Goal: Register for event/course

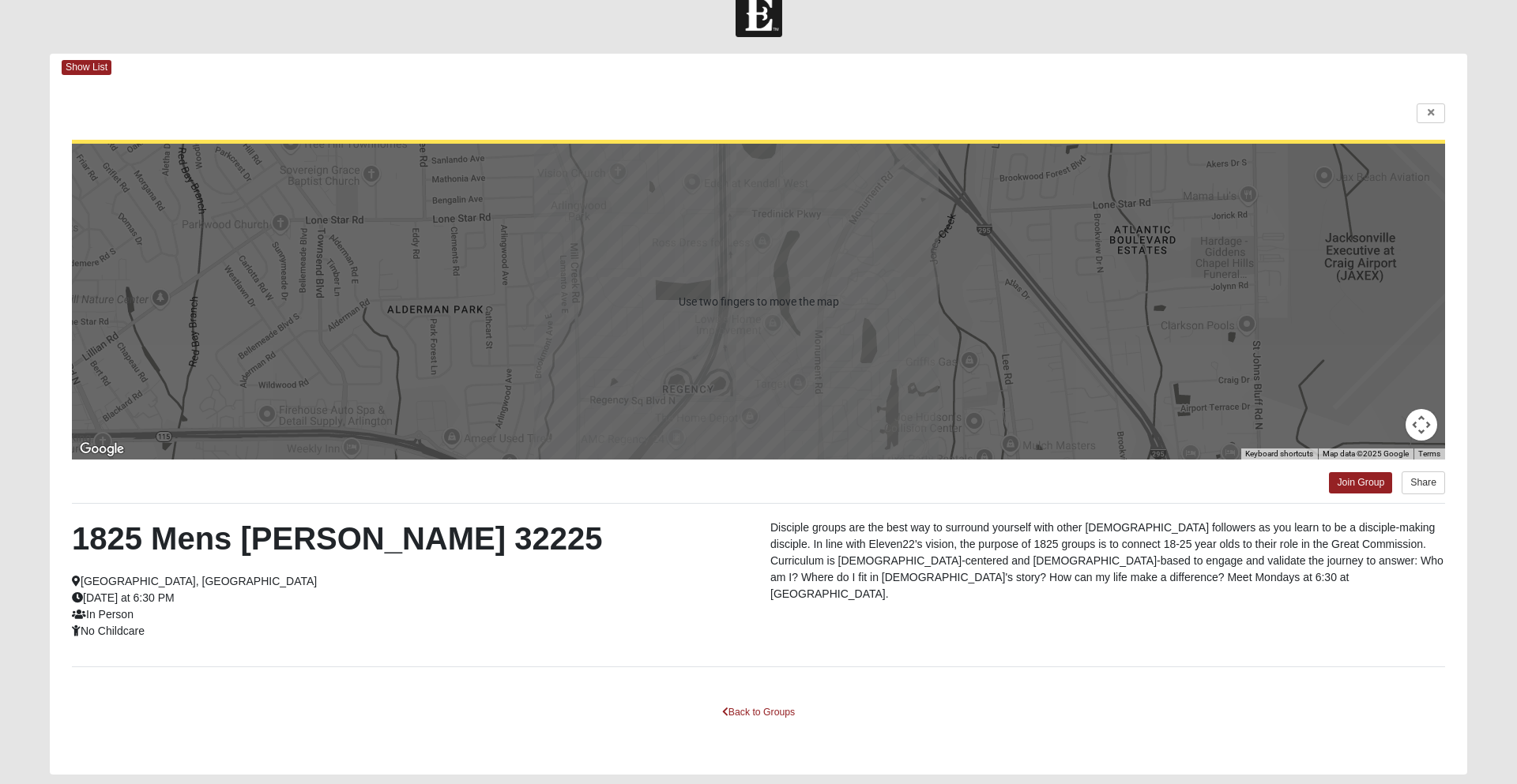
scroll to position [77, 0]
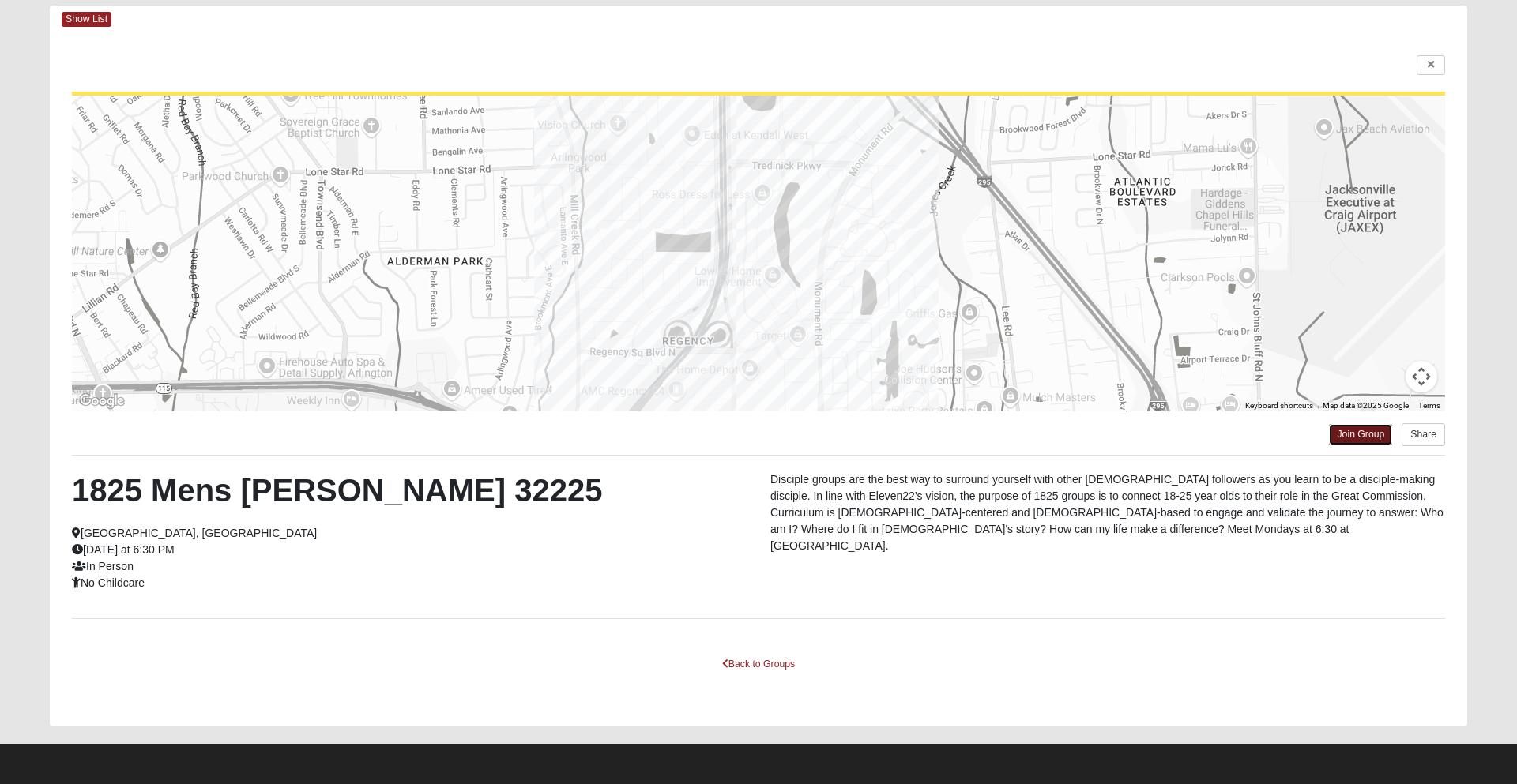
click at [1355, 434] on link "Join Group" at bounding box center [1360, 435] width 63 height 21
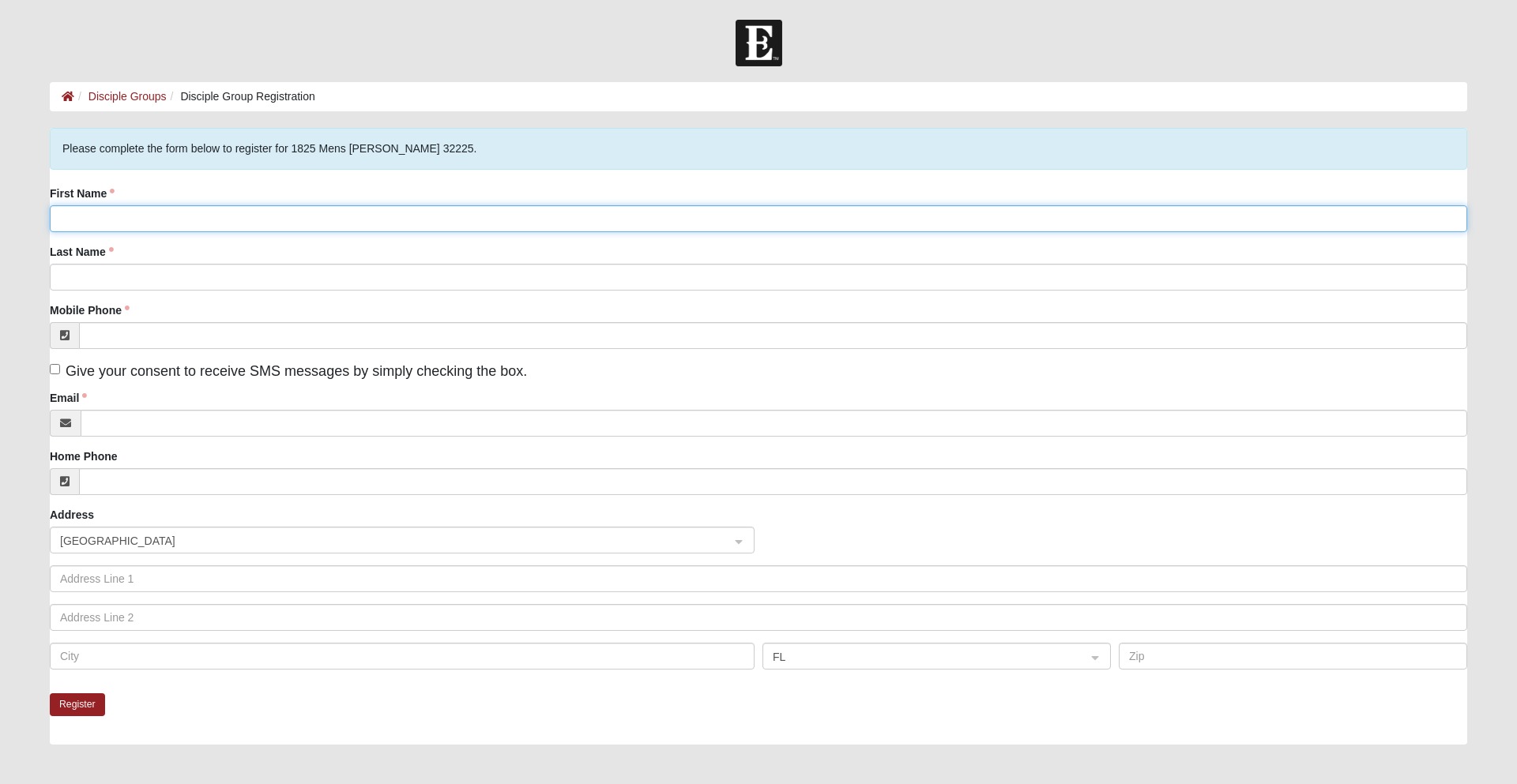
click at [631, 218] on input "First Name" at bounding box center [758, 218] width 1417 height 27
type input "Logan"
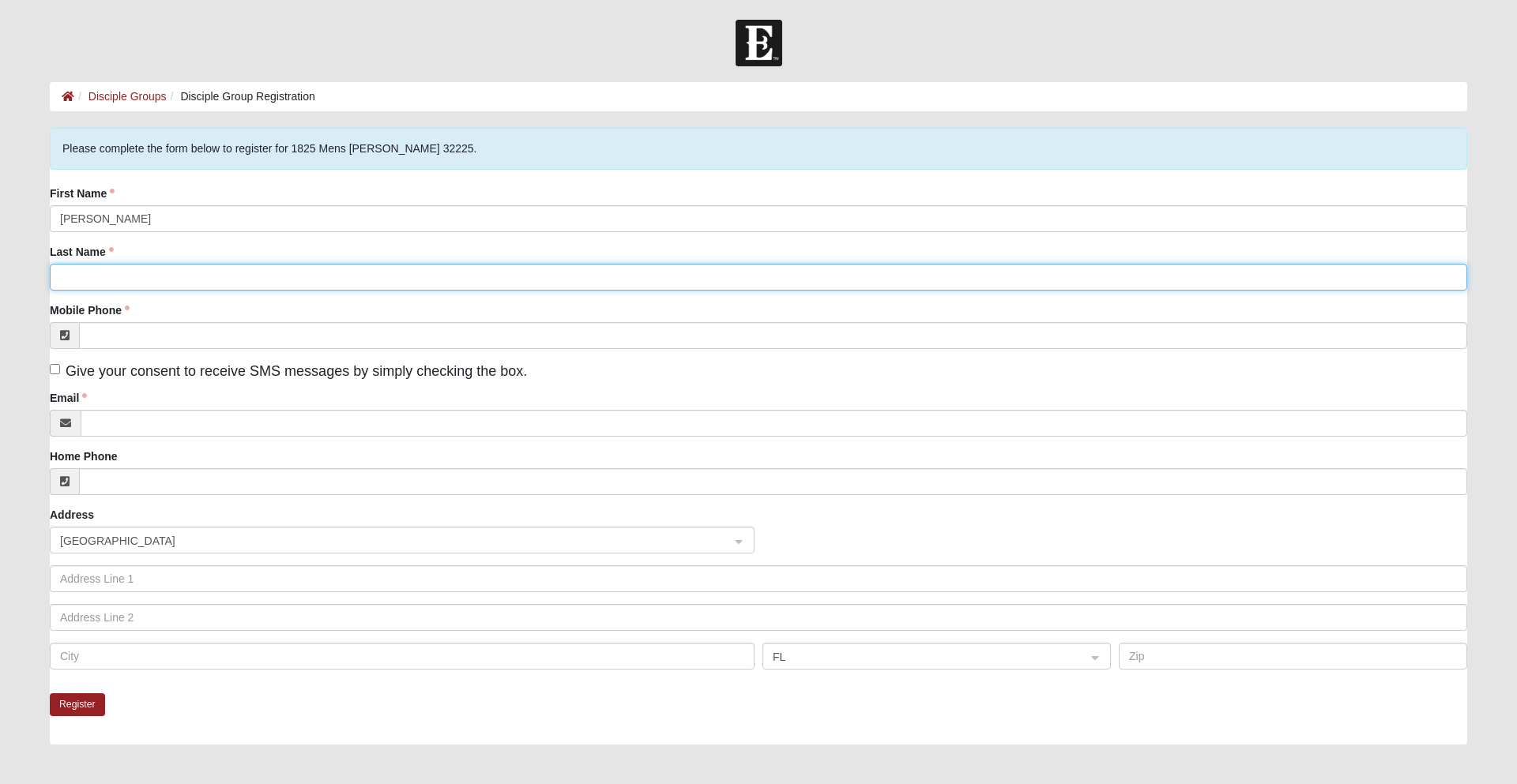
click at [470, 275] on input "Last Name" at bounding box center [758, 277] width 1417 height 27
type input "Cake"
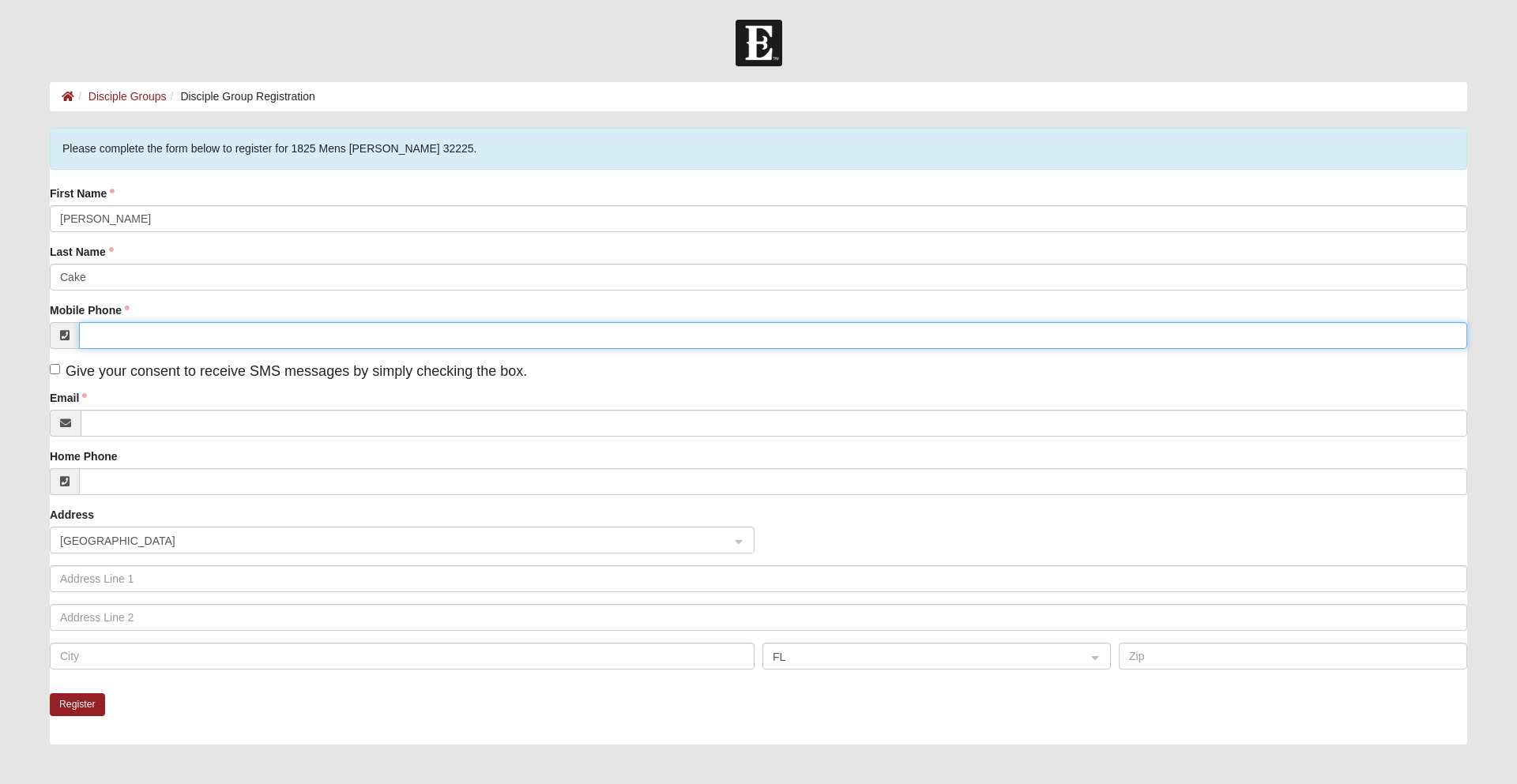
click at [405, 336] on input "Mobile Phone" at bounding box center [773, 335] width 1388 height 27
type input "(904) 234-2004"
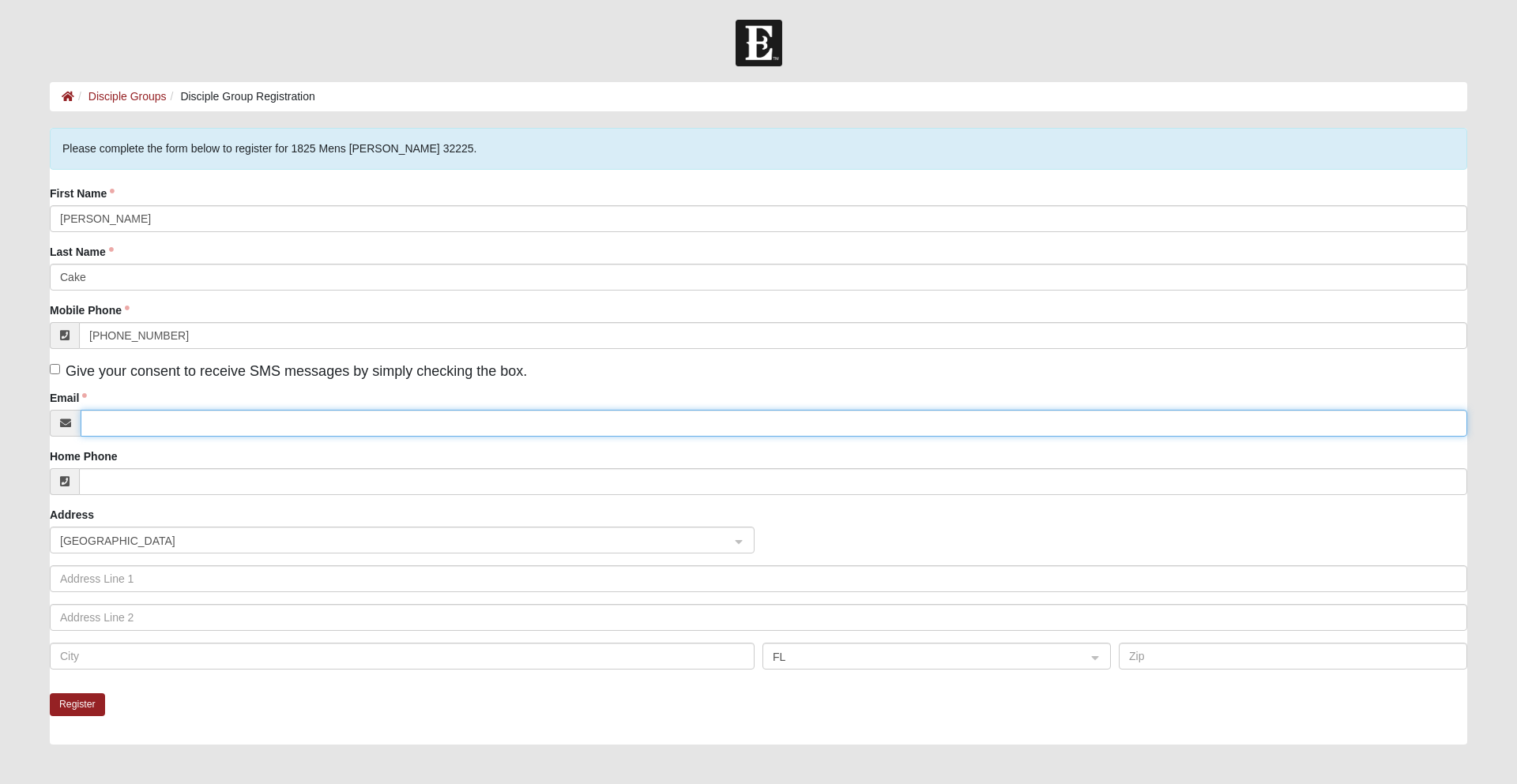
click at [379, 424] on input "Email" at bounding box center [774, 423] width 1386 height 27
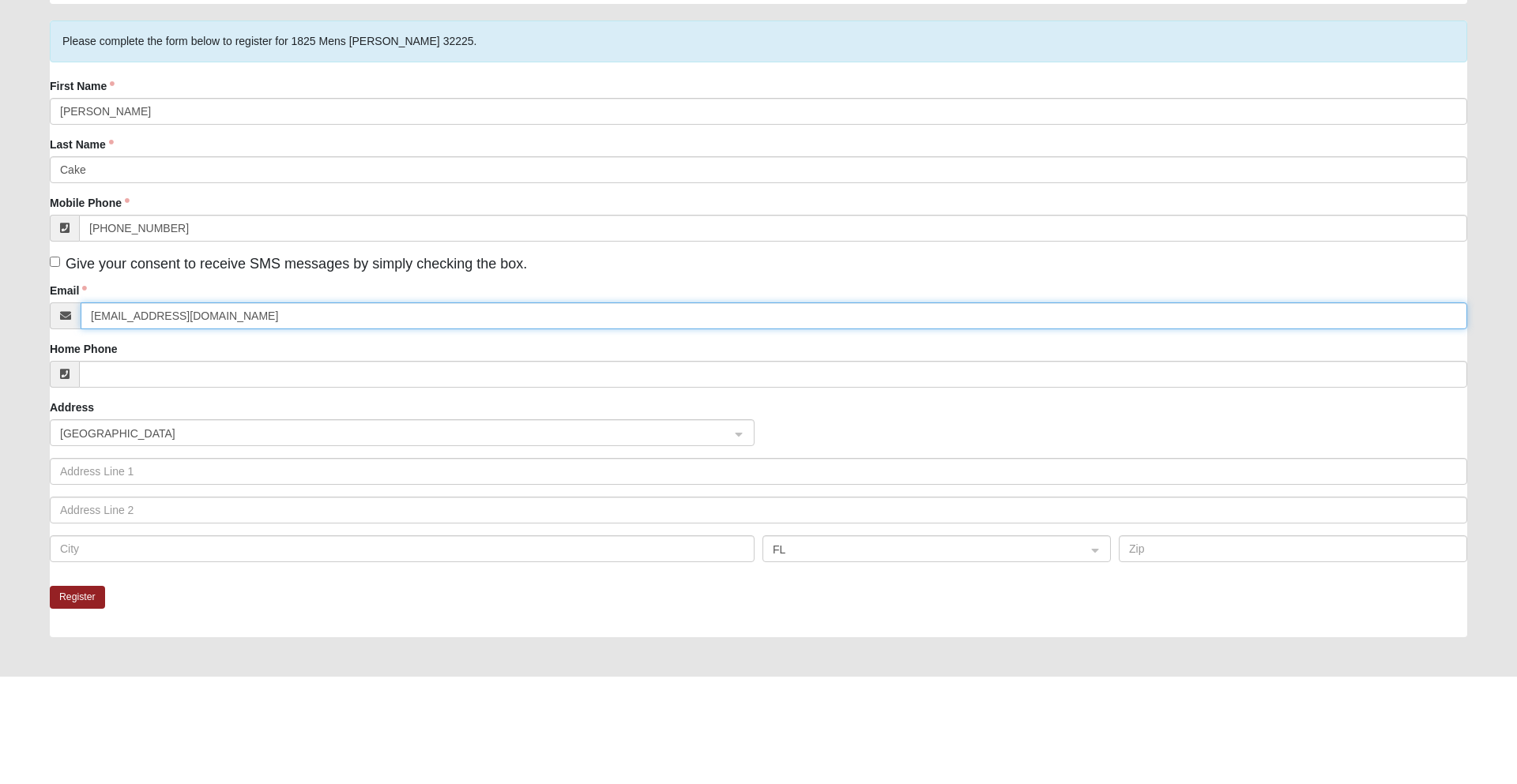
type input "Logancake07@gmail.com"
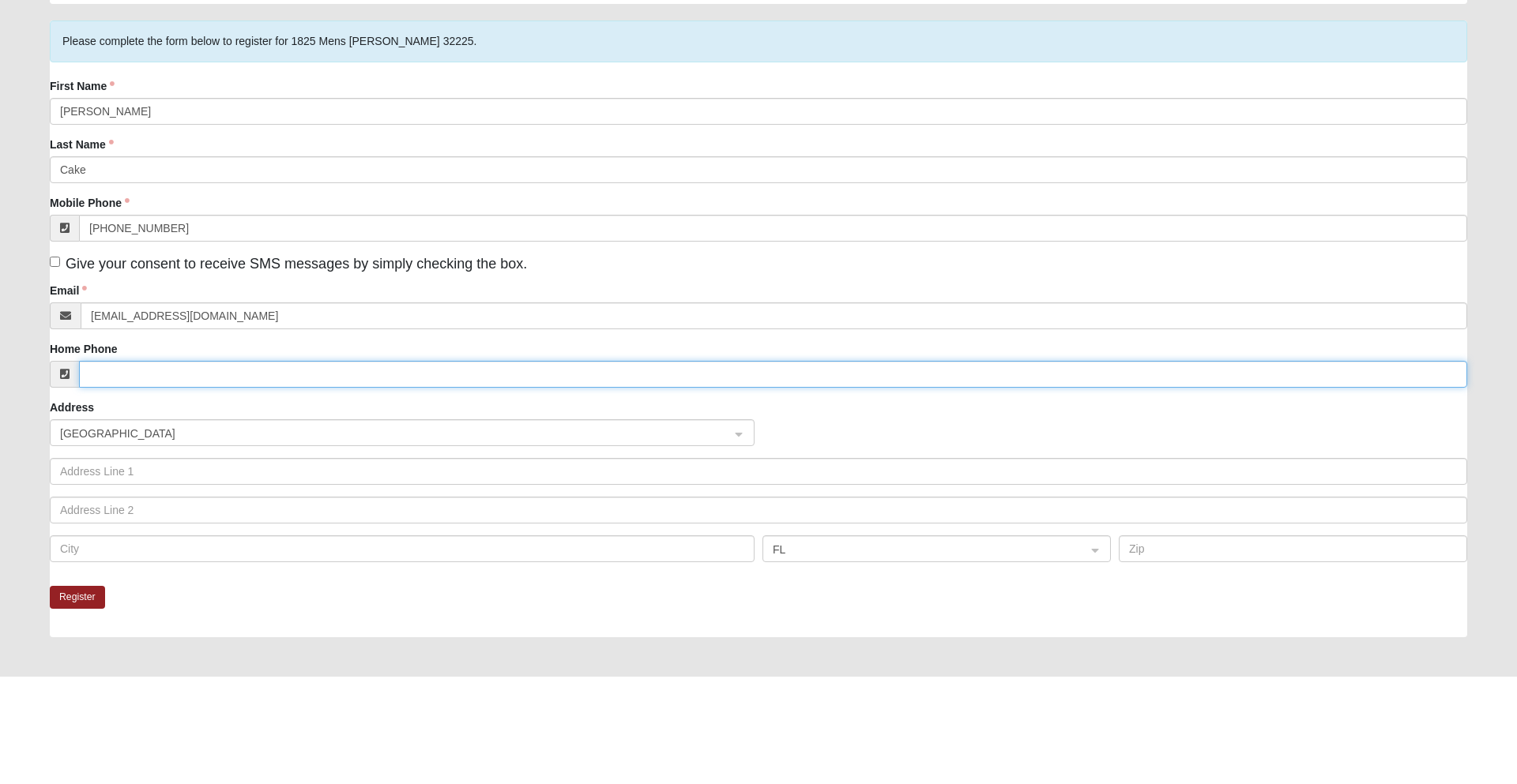
click at [726, 483] on input "Home Phone" at bounding box center [773, 481] width 1388 height 27
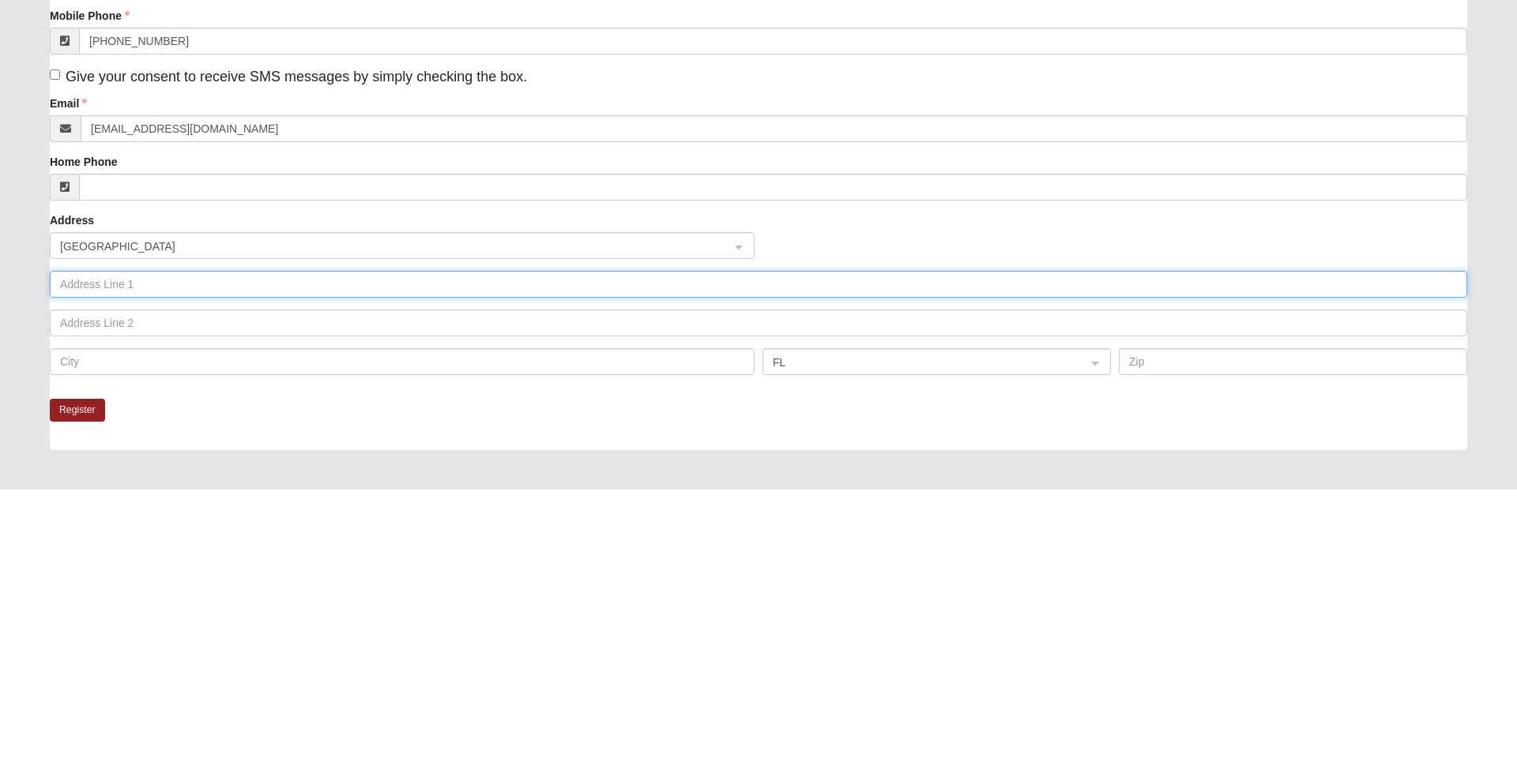
click at [649, 581] on input "text" at bounding box center [758, 579] width 1417 height 27
type input "12412 Eagles Claw Lane"
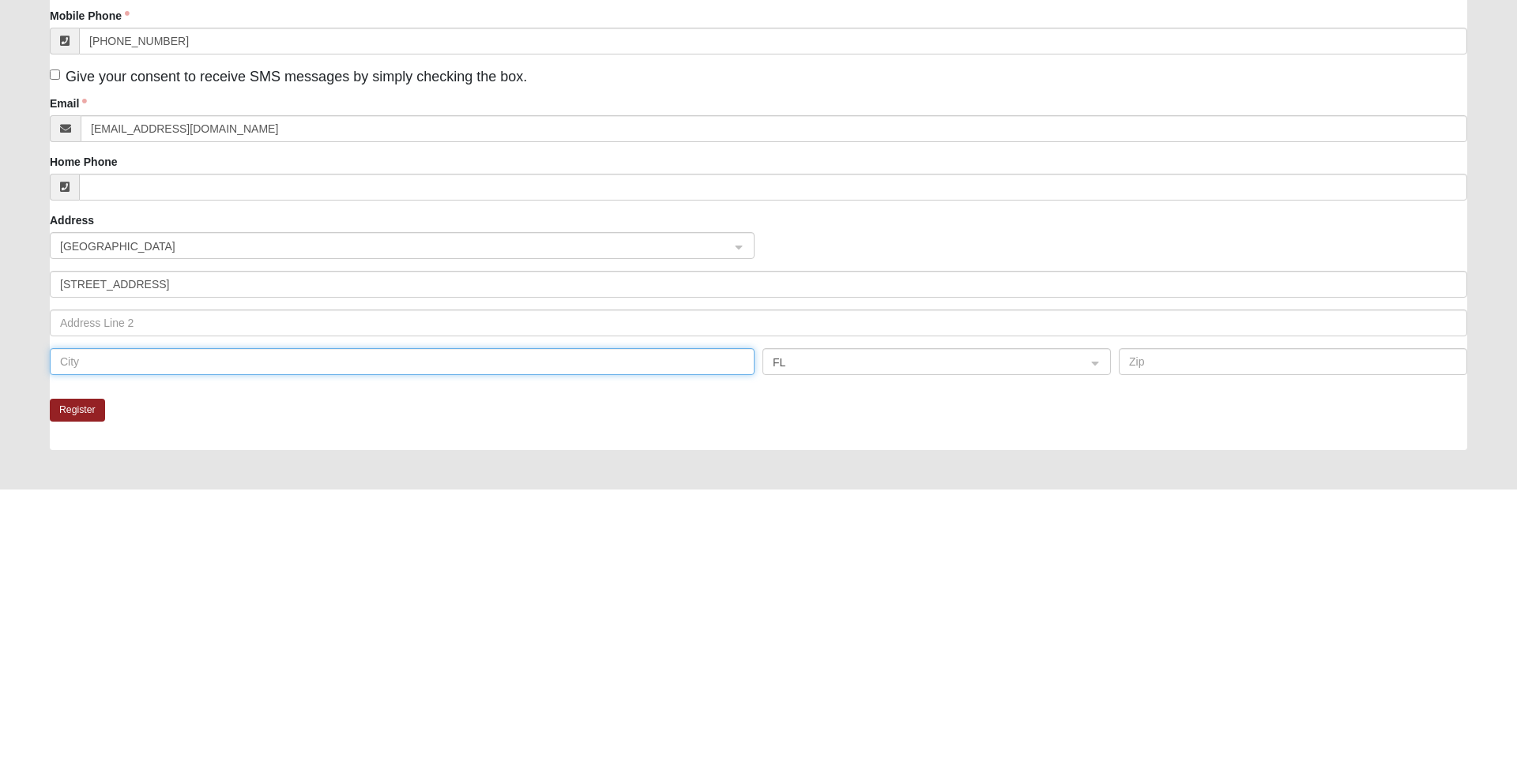
click at [539, 657] on input "text" at bounding box center [402, 656] width 705 height 27
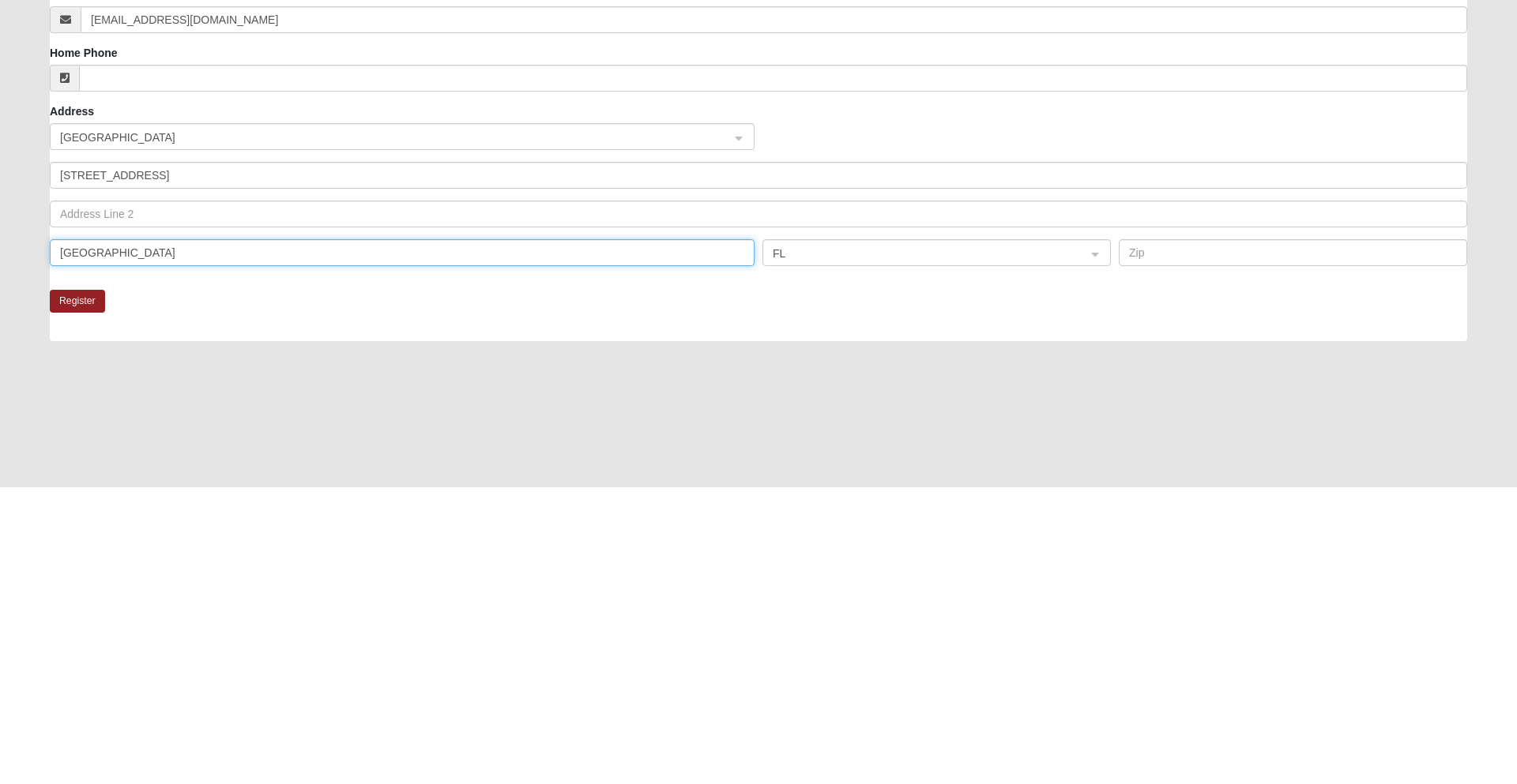
scroll to position [107, 0]
type input "[GEOGRAPHIC_DATA]"
click at [1244, 546] on input "text" at bounding box center [1292, 549] width 348 height 27
type input "32225"
click at [84, 593] on button "Register" at bounding box center [77, 597] width 55 height 23
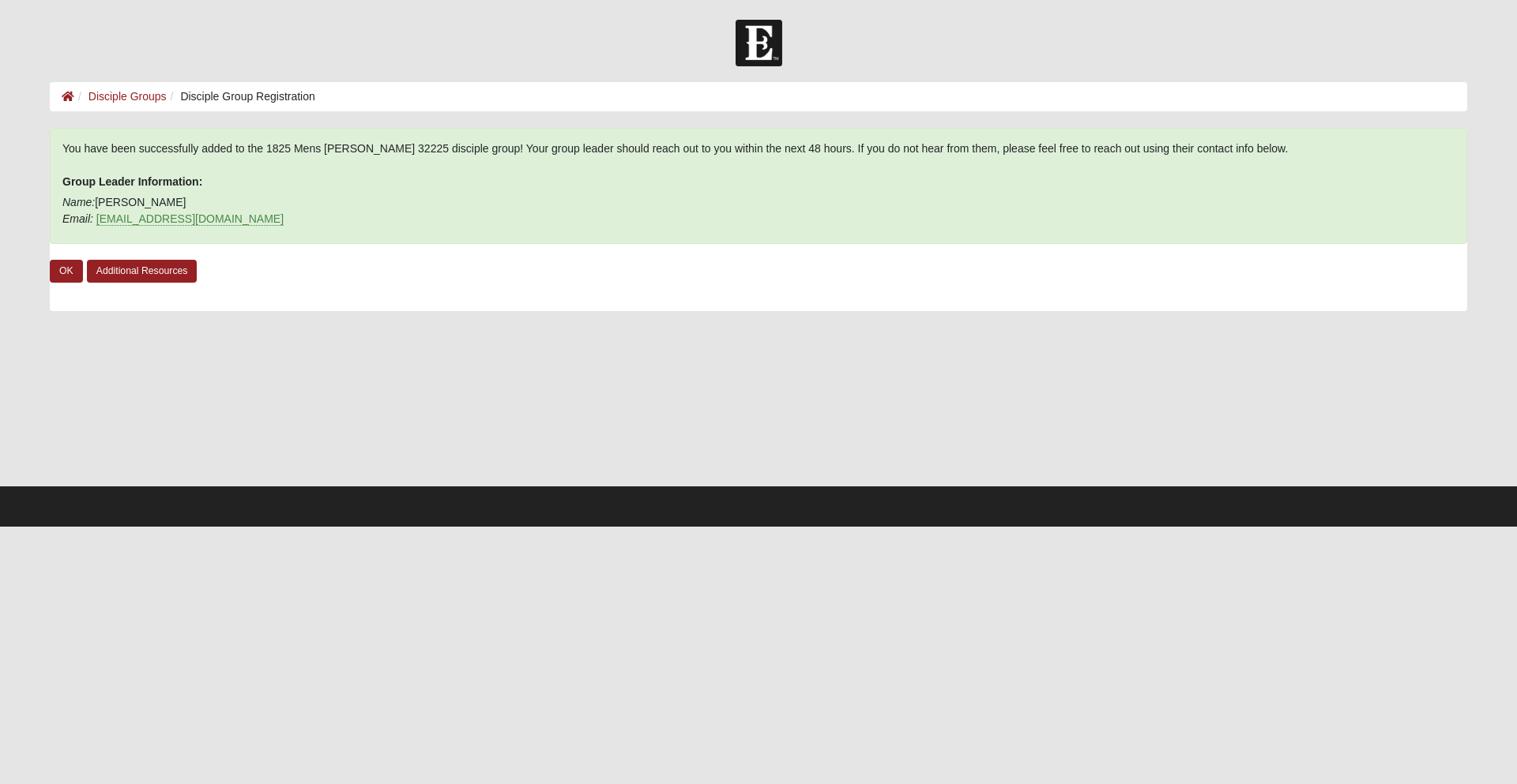
scroll to position [0, 0]
click at [66, 271] on link "OK" at bounding box center [66, 271] width 33 height 23
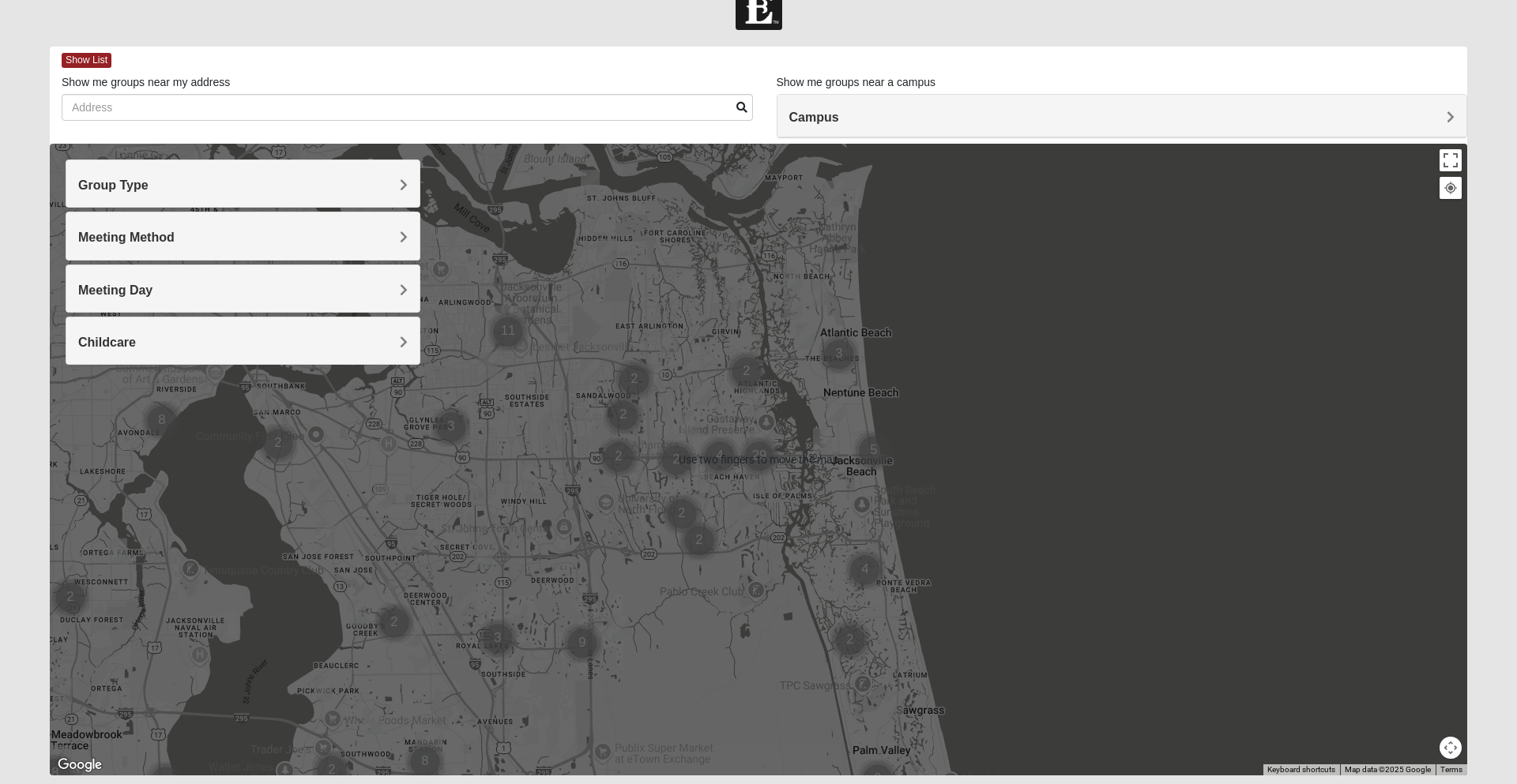
scroll to position [41, 0]
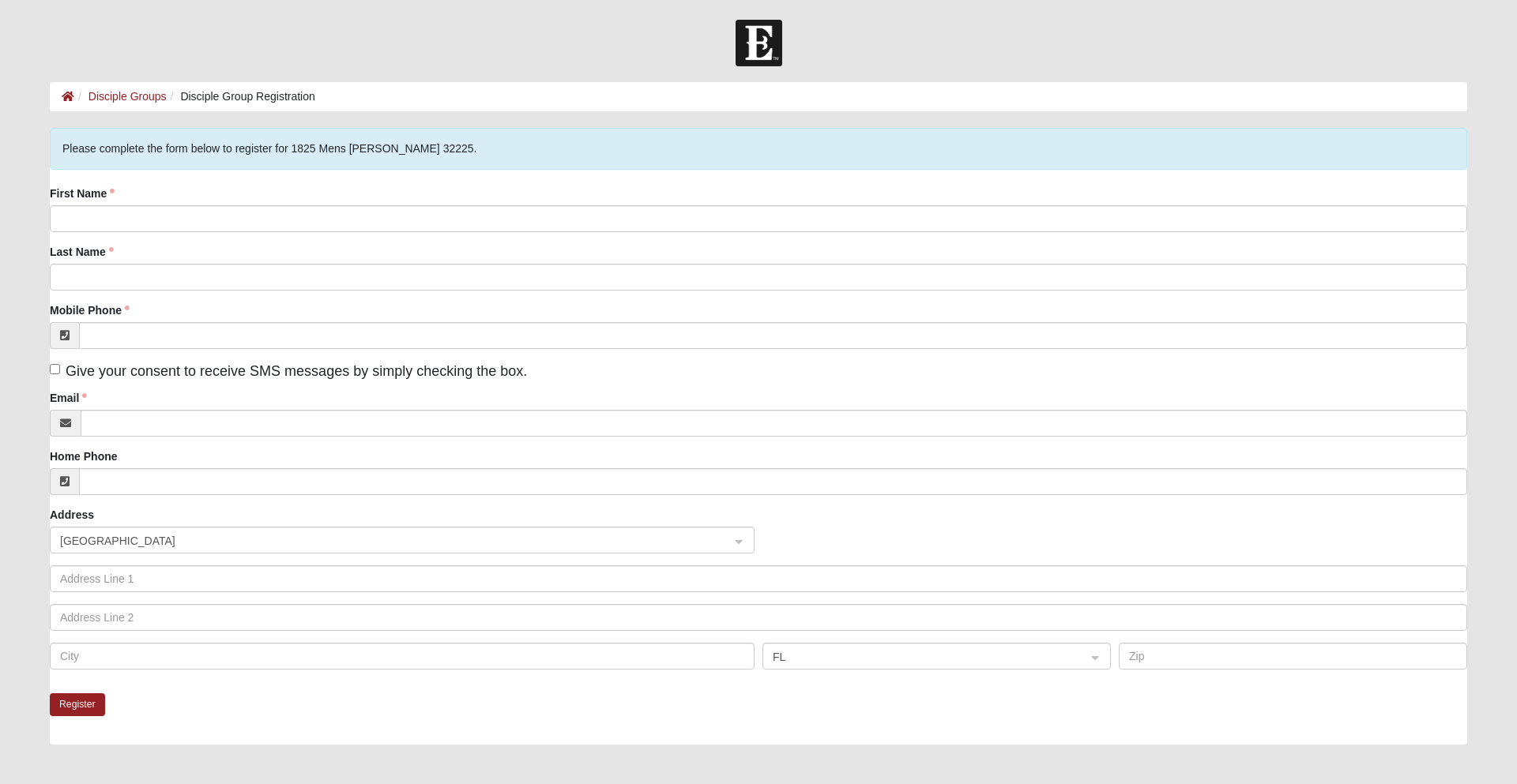
click at [457, 187] on div "First Name" at bounding box center [758, 209] width 1417 height 46
click at [493, 192] on div "First Name" at bounding box center [758, 209] width 1417 height 46
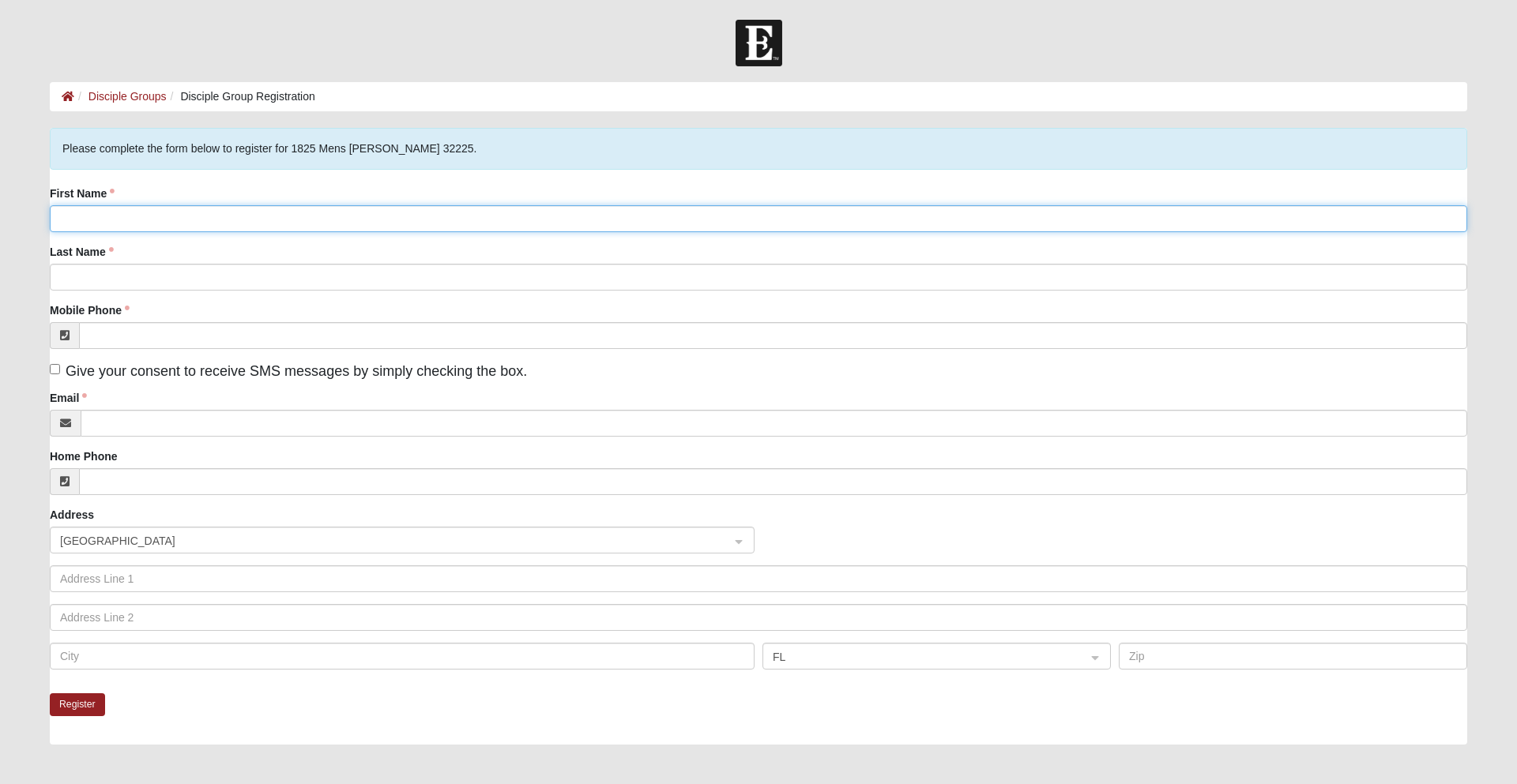
click at [518, 224] on input "First Name" at bounding box center [758, 218] width 1417 height 27
type input "Nicholas"
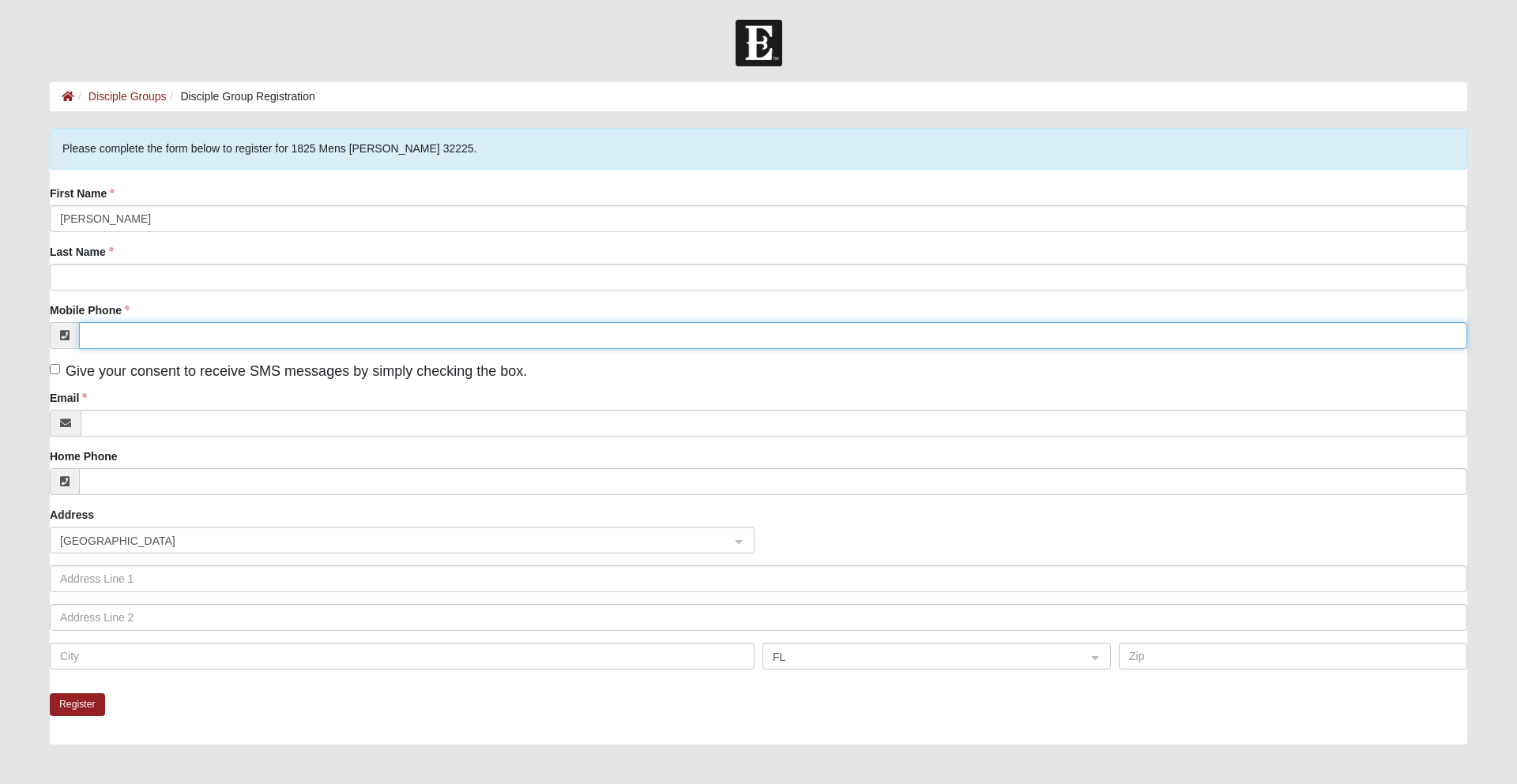
click at [418, 330] on input "Mobile Phone" at bounding box center [773, 335] width 1388 height 27
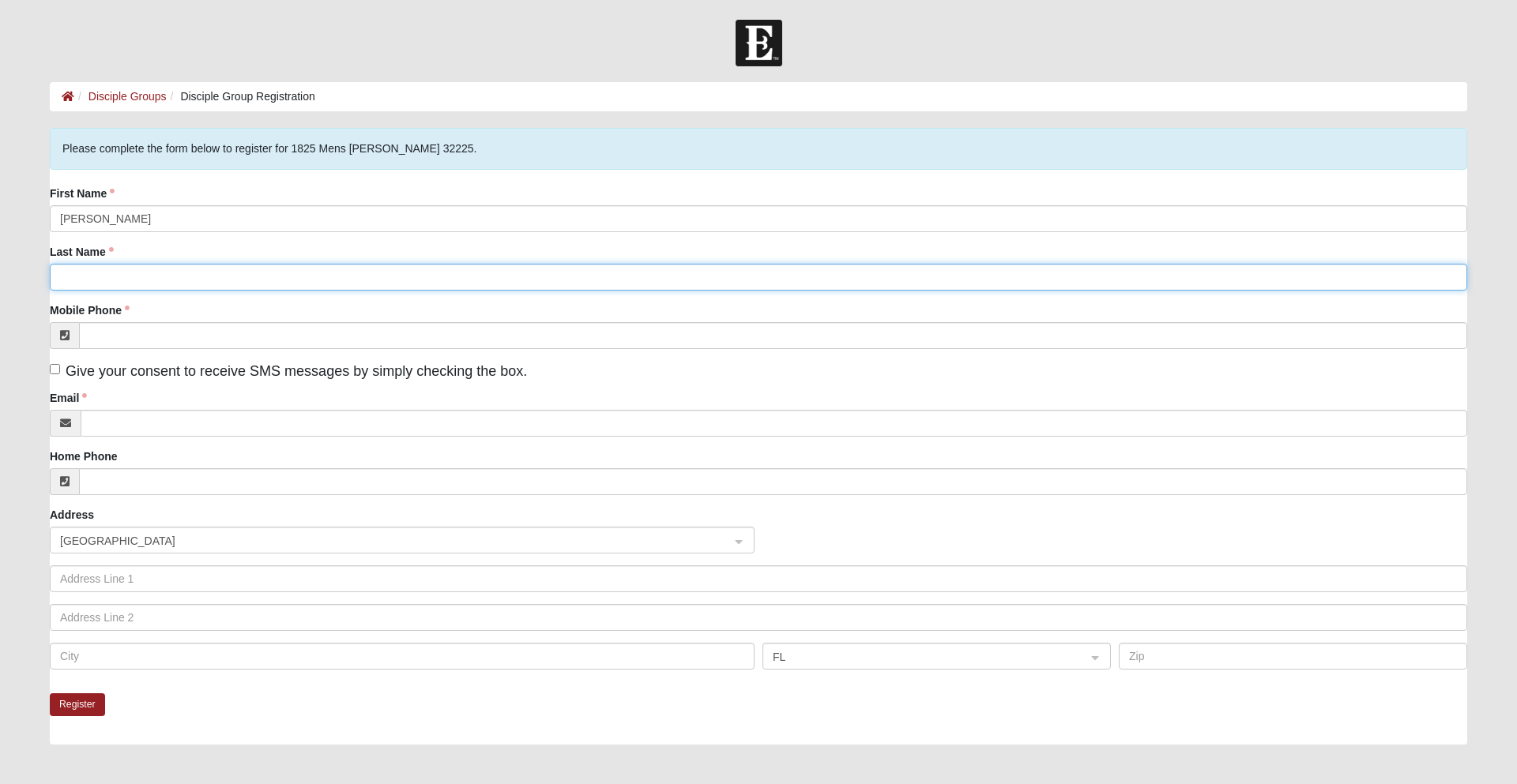
click at [450, 267] on input "Last Name" at bounding box center [758, 277] width 1417 height 27
type input "Ma ks"
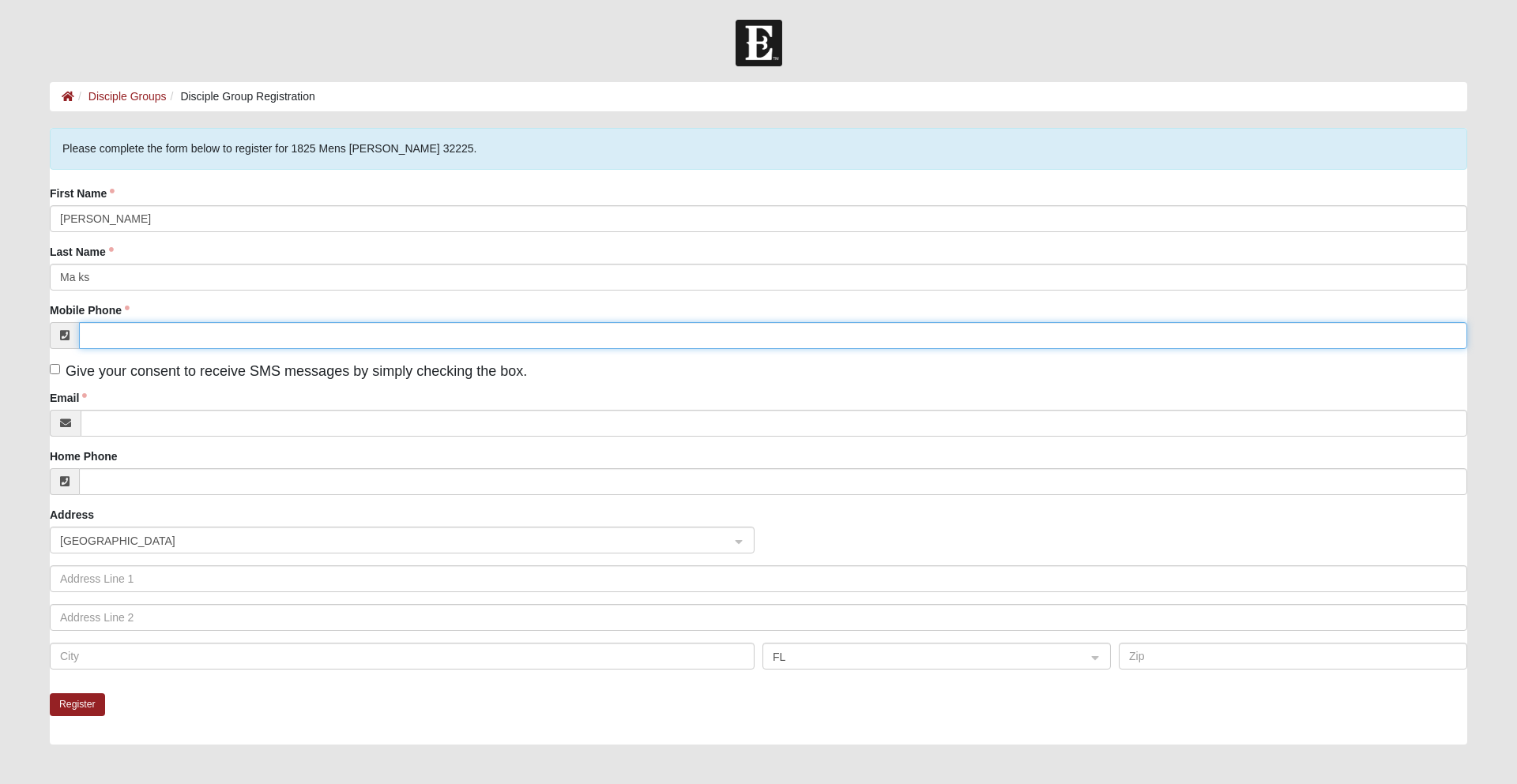
click at [431, 337] on input "Mobile Phone" at bounding box center [773, 335] width 1388 height 27
type input "(904) 566-0092"
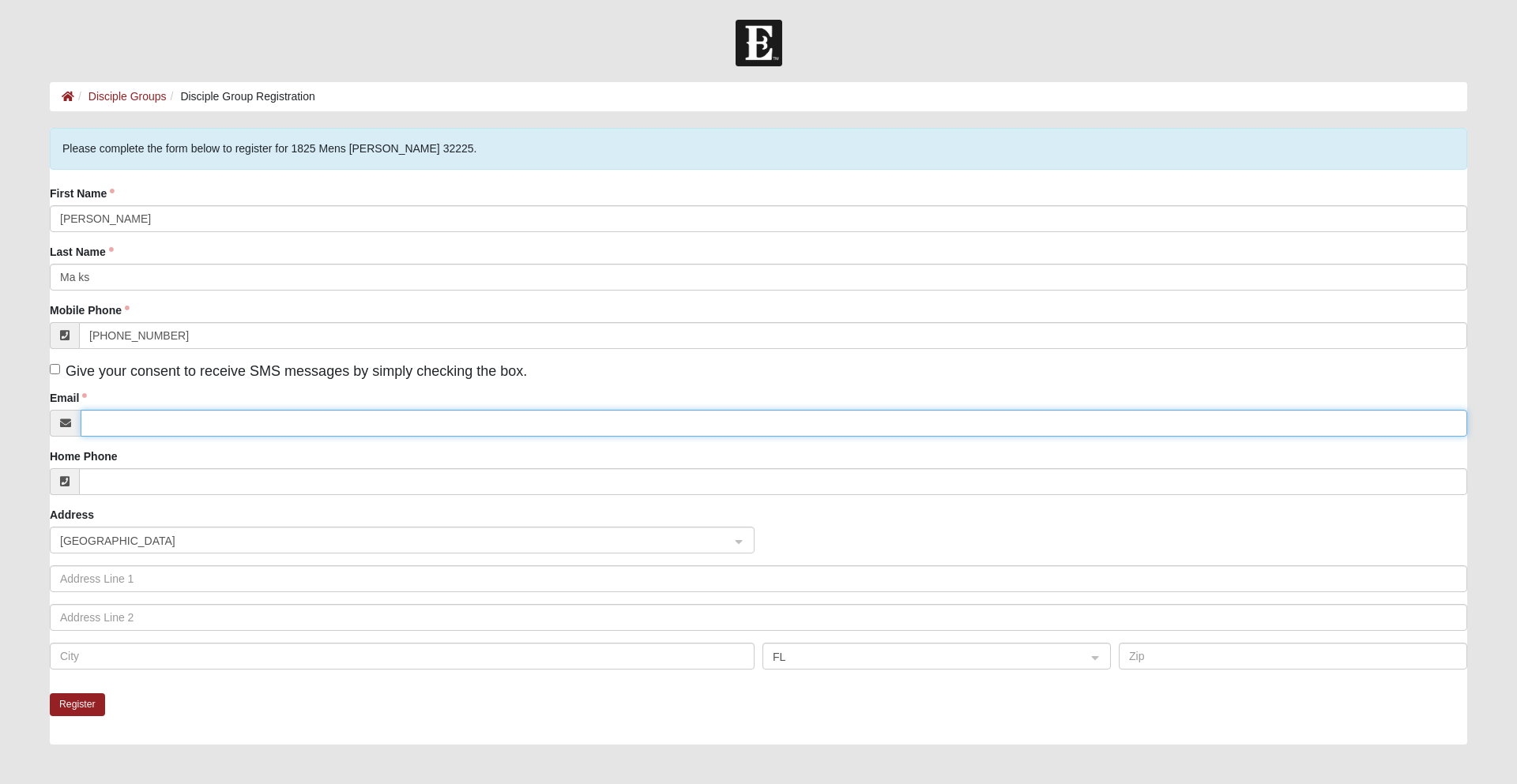
click at [399, 422] on input "Email" at bounding box center [774, 423] width 1386 height 27
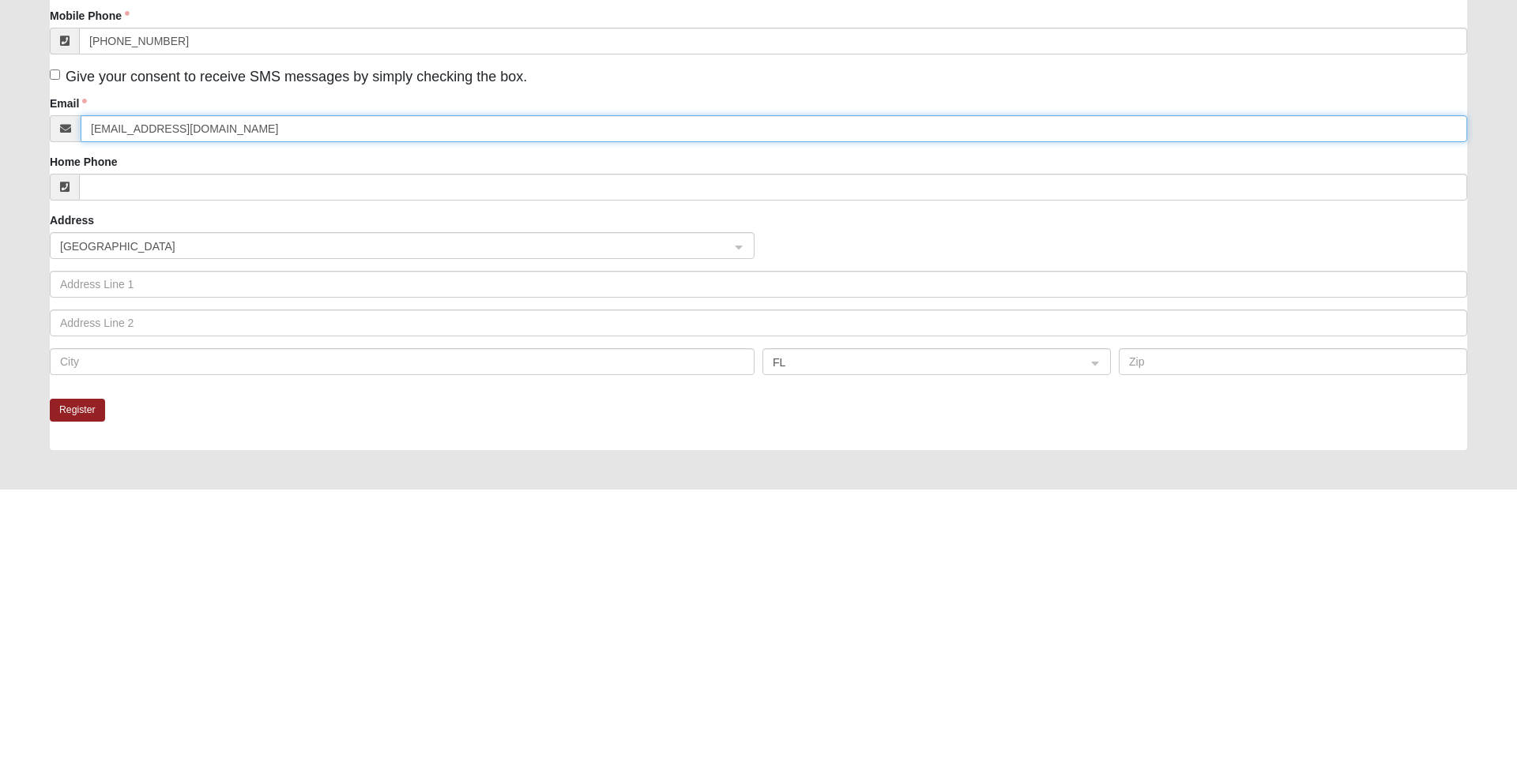
type input "Nicholasmarks101@icloud.com"
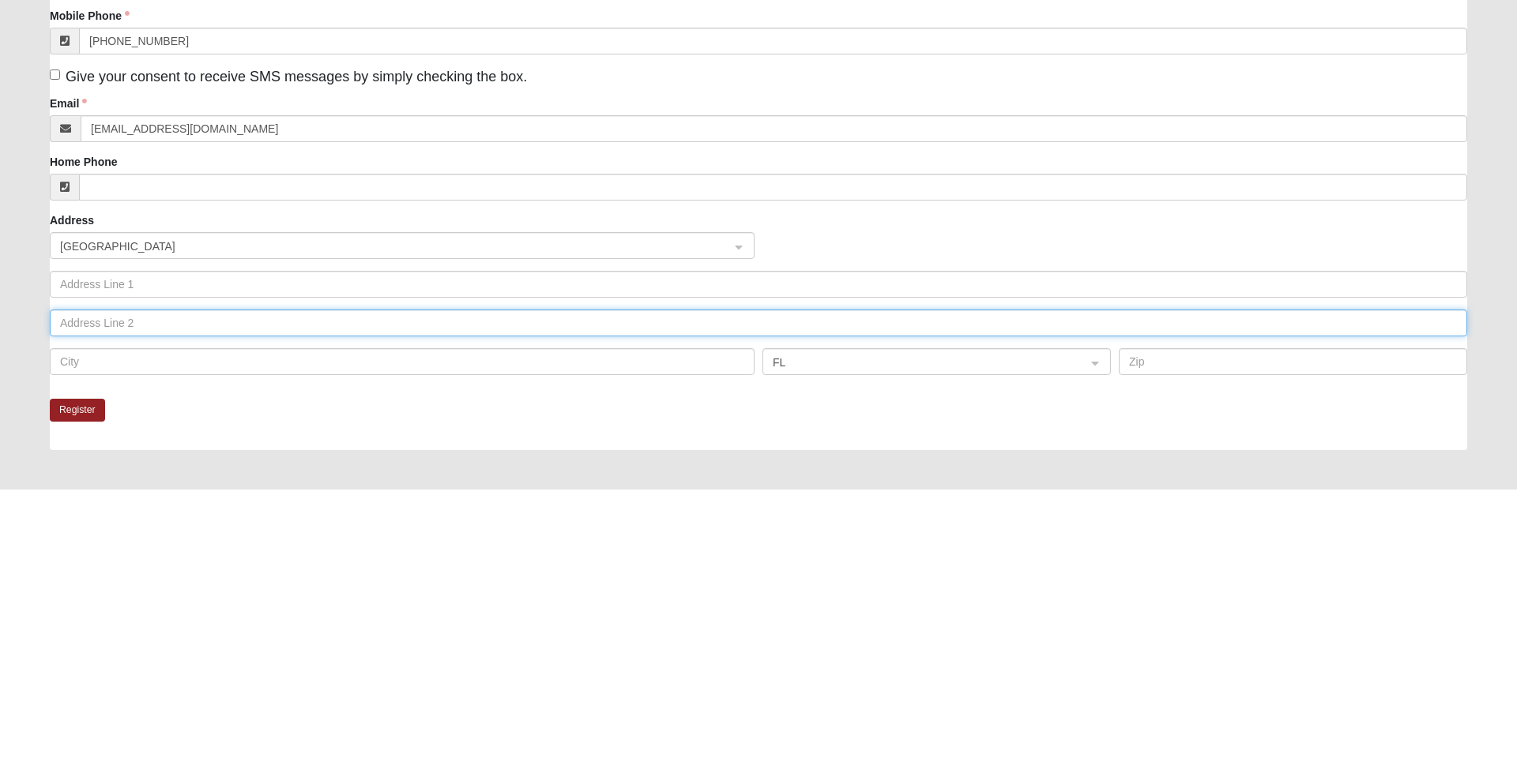
click at [455, 611] on input "text" at bounding box center [758, 618] width 1417 height 27
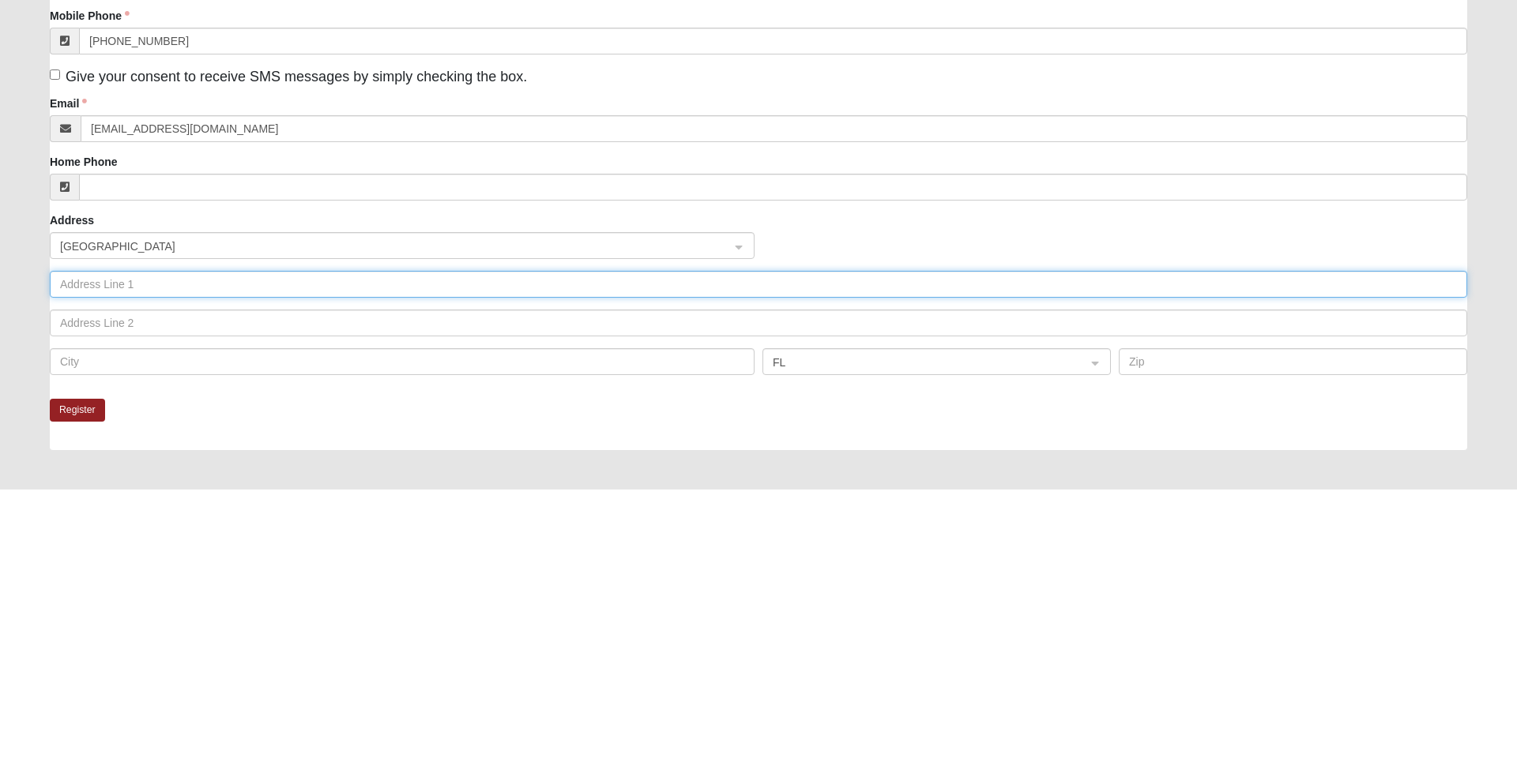
click at [507, 569] on input "text" at bounding box center [758, 579] width 1417 height 27
type input "9"
type input "740 century point Dr east"
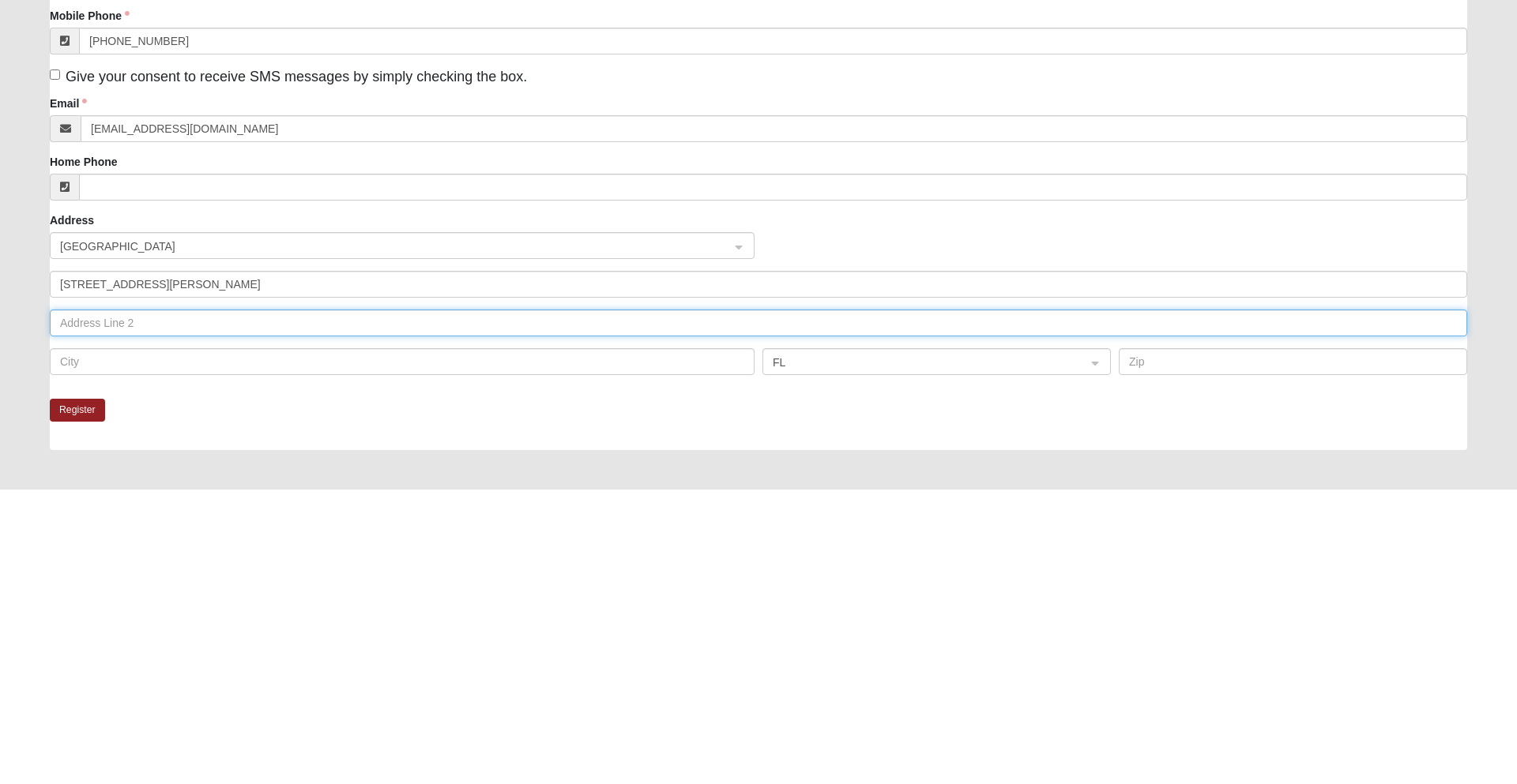
click at [492, 628] on input "text" at bounding box center [758, 618] width 1417 height 27
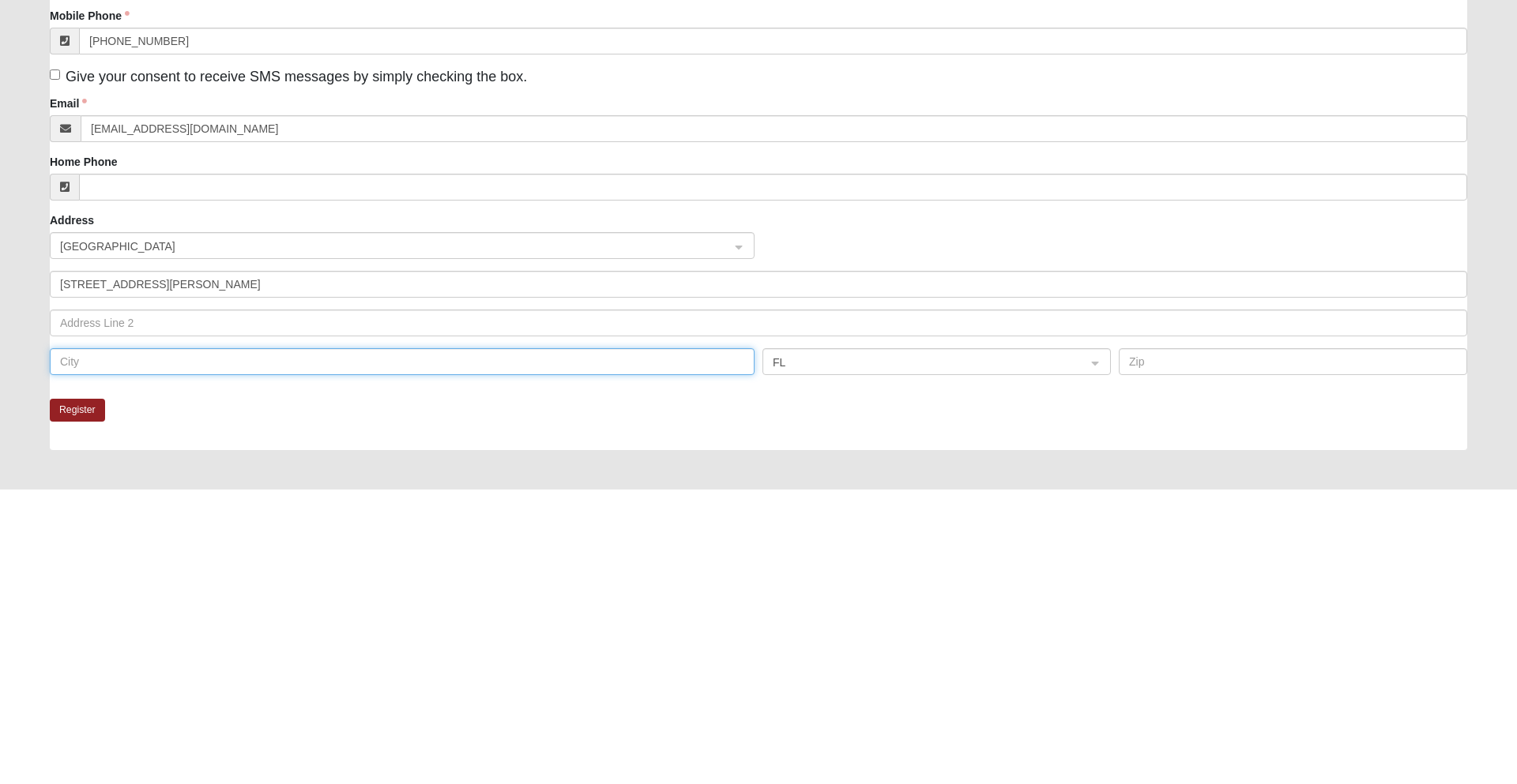
click at [467, 653] on input "text" at bounding box center [402, 656] width 705 height 27
type input "Jacksonville"
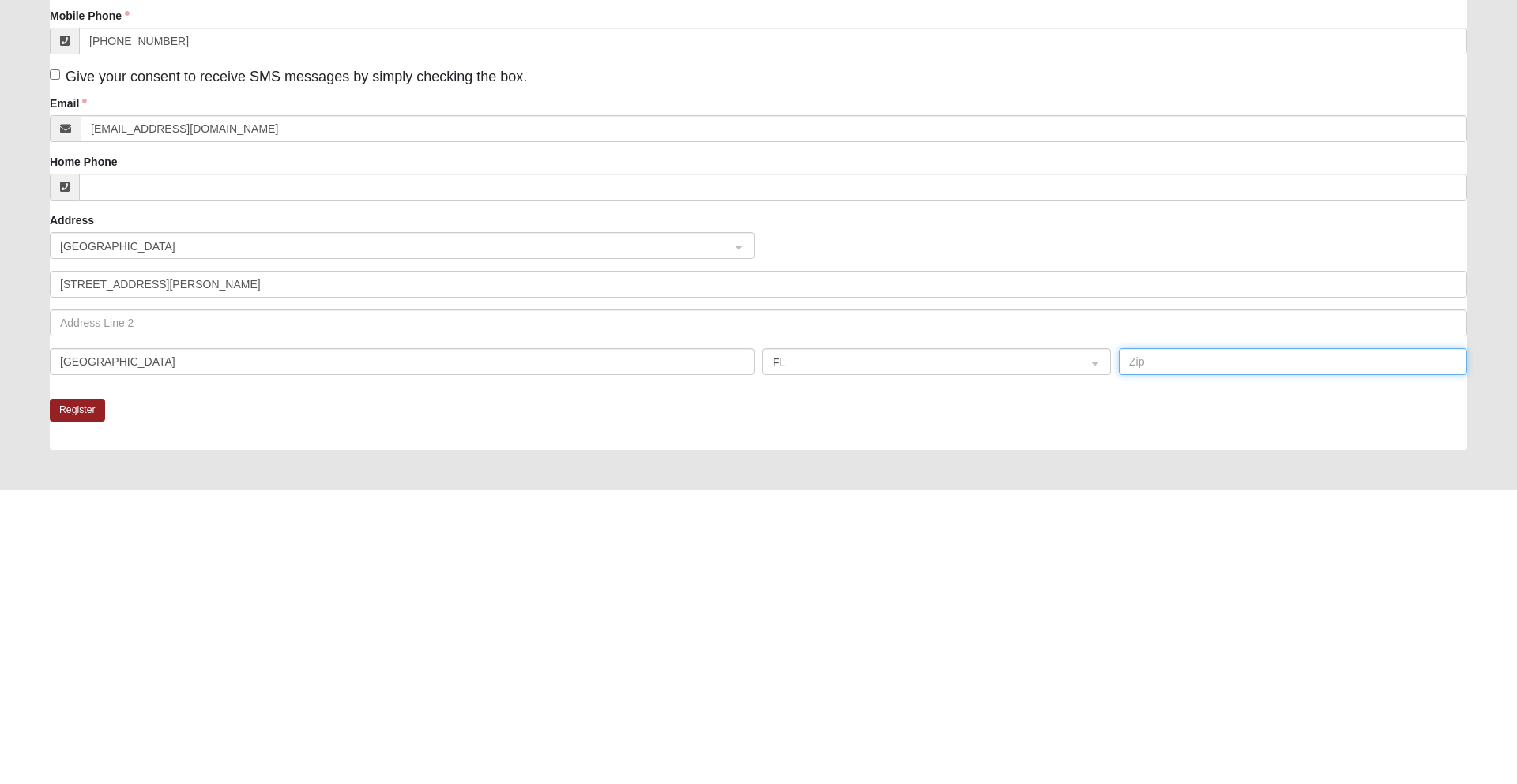
click at [1235, 657] on input "text" at bounding box center [1292, 656] width 348 height 27
type input "32216"
click input "submit" at bounding box center [0, 0] width 0 height 0
click at [71, 696] on button "Register" at bounding box center [77, 705] width 55 height 23
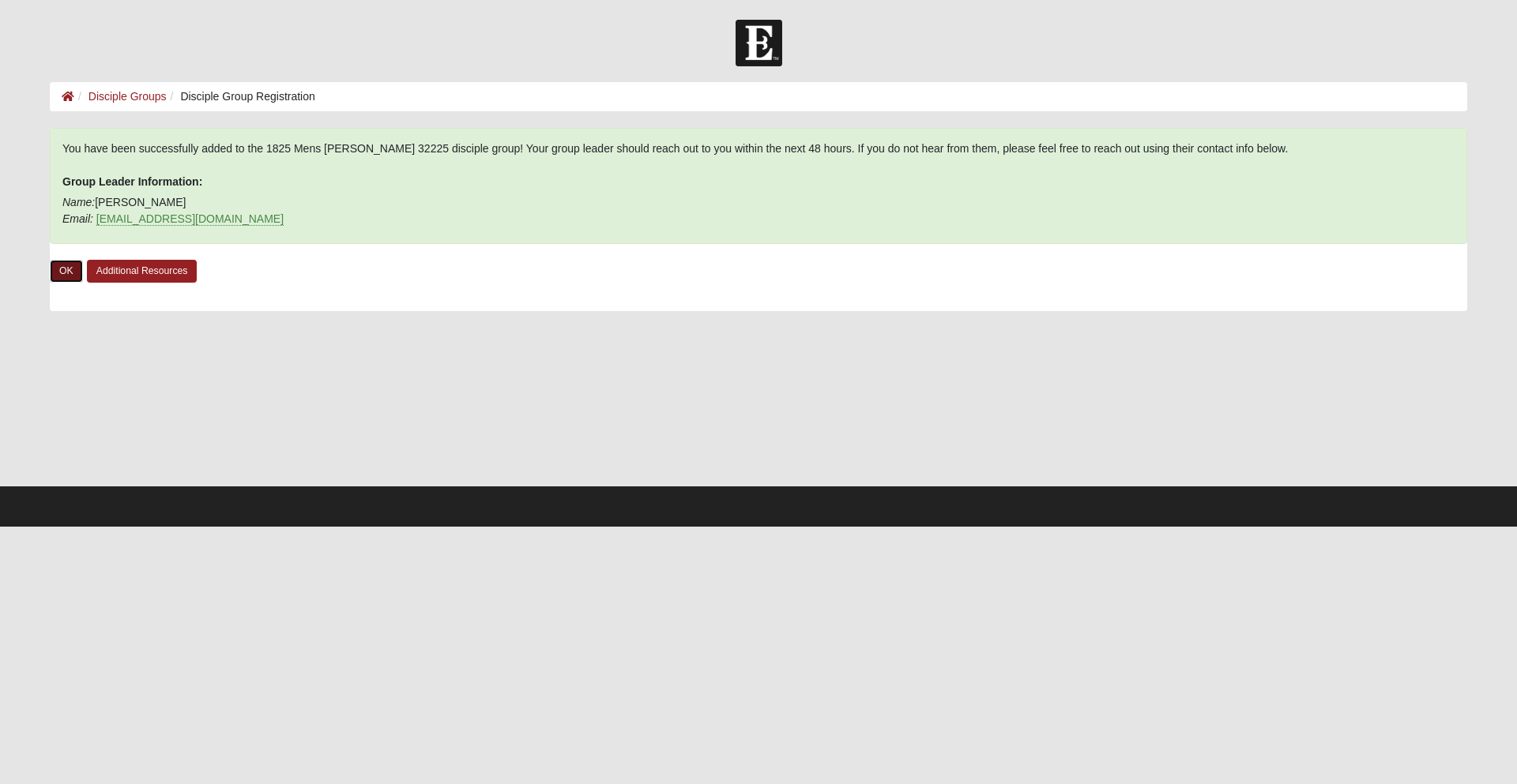
click at [55, 260] on link "OK" at bounding box center [66, 271] width 33 height 23
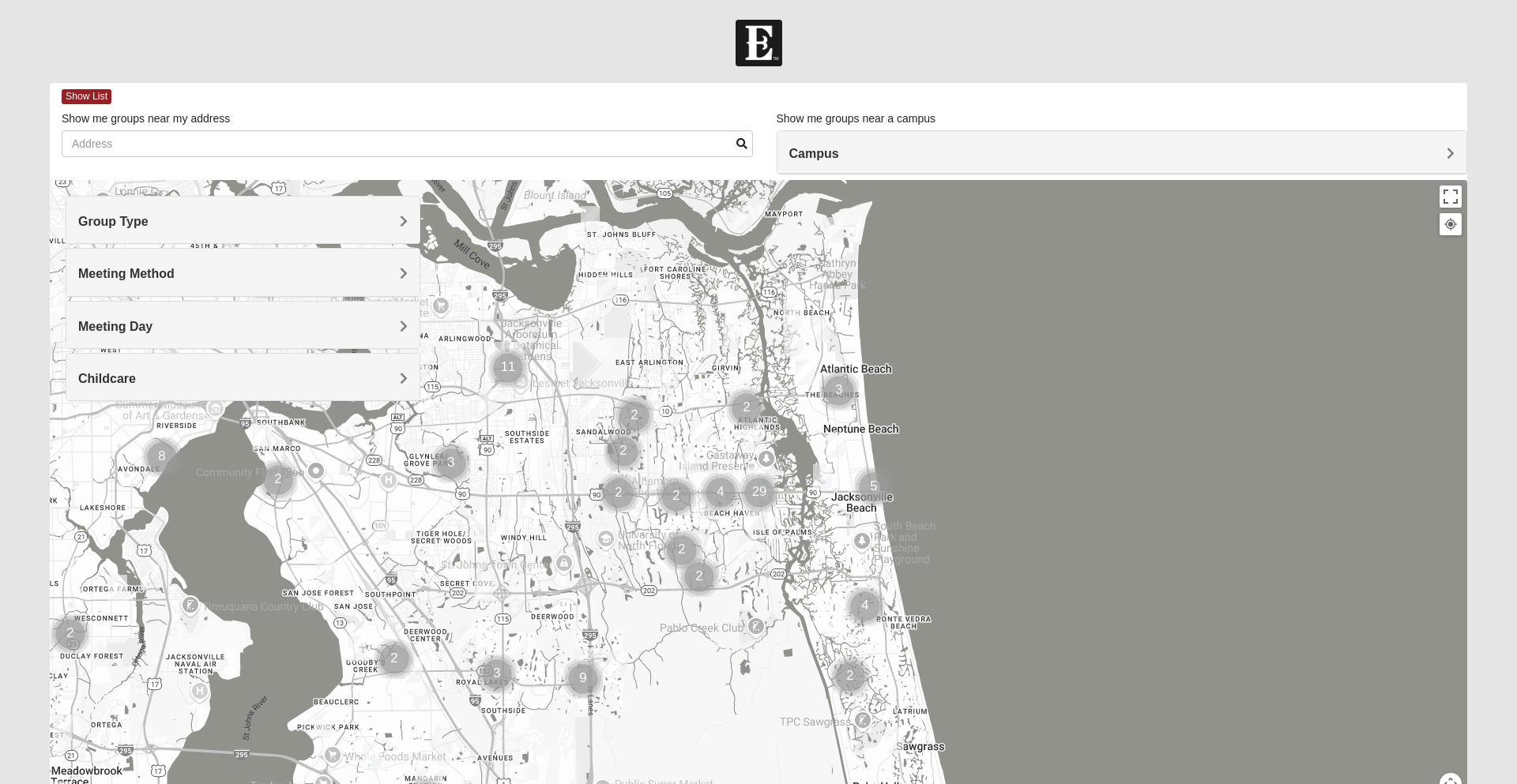
click at [134, 230] on div "Group Type" at bounding box center [243, 219] width 353 height 46
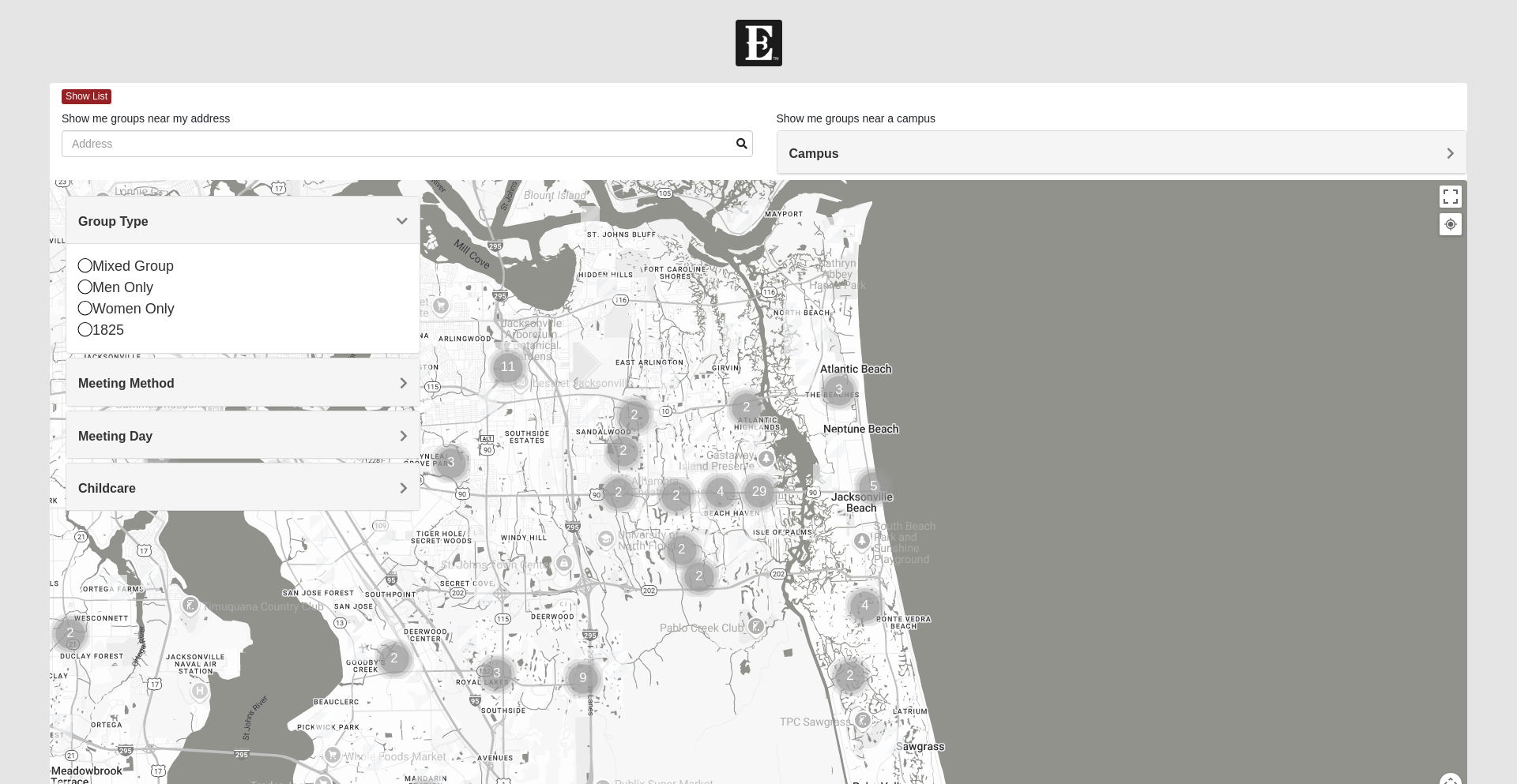
click at [93, 332] on div "1825" at bounding box center [243, 330] width 330 height 21
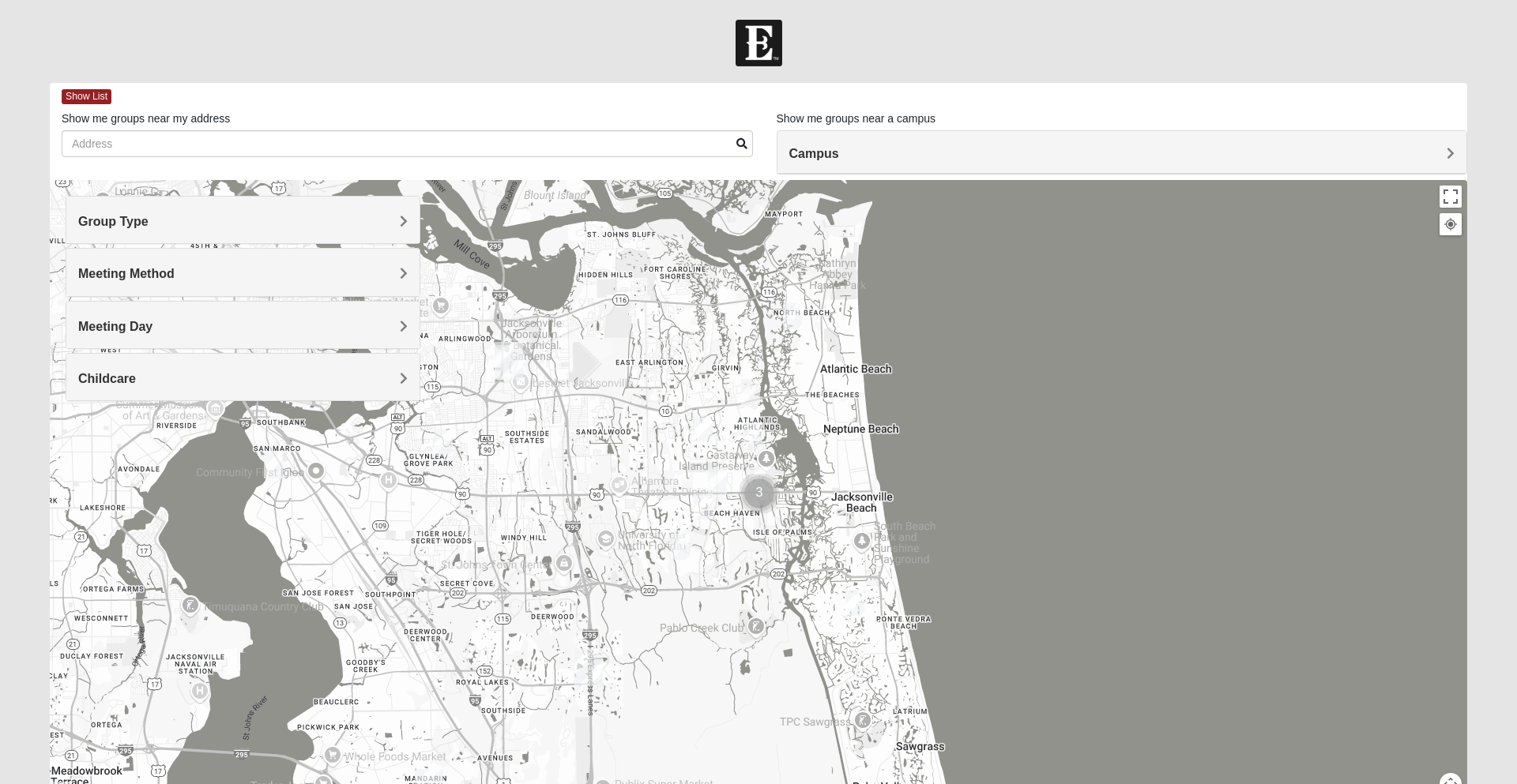
click at [191, 268] on h4 "Meeting Method" at bounding box center [243, 274] width 330 height 15
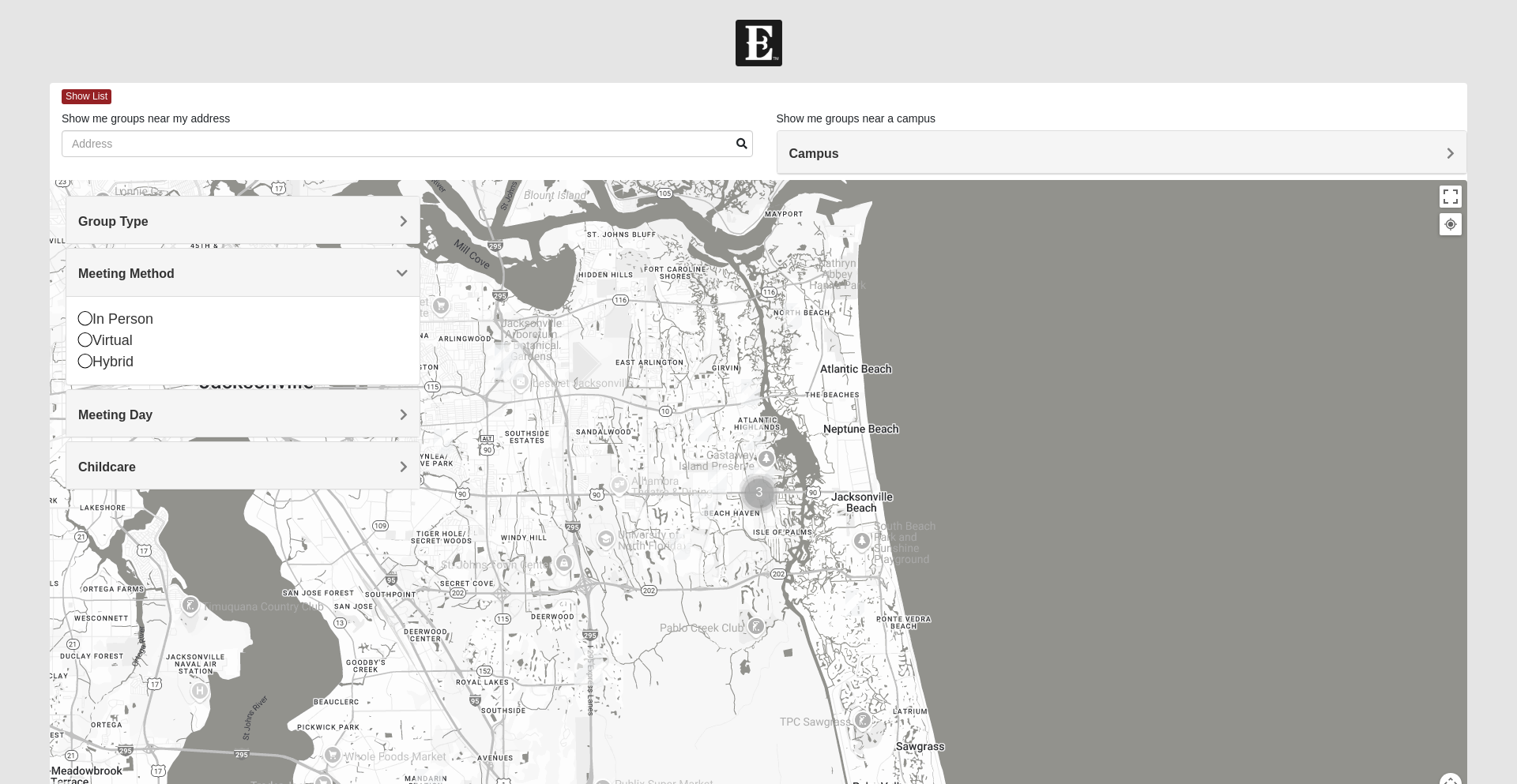
click at [84, 324] on icon at bounding box center [85, 318] width 15 height 15
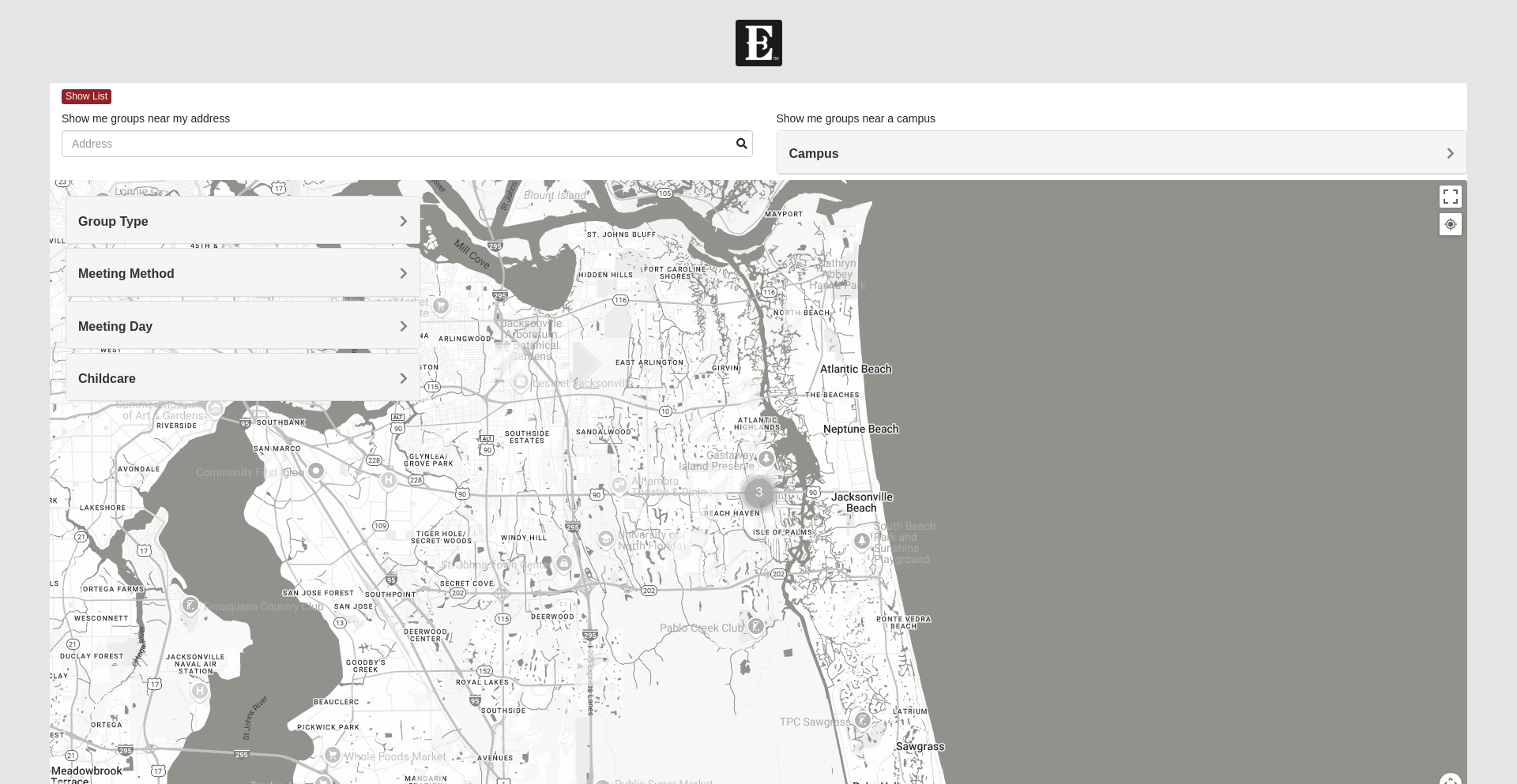
click at [366, 325] on h4 "Meeting Day" at bounding box center [243, 326] width 330 height 15
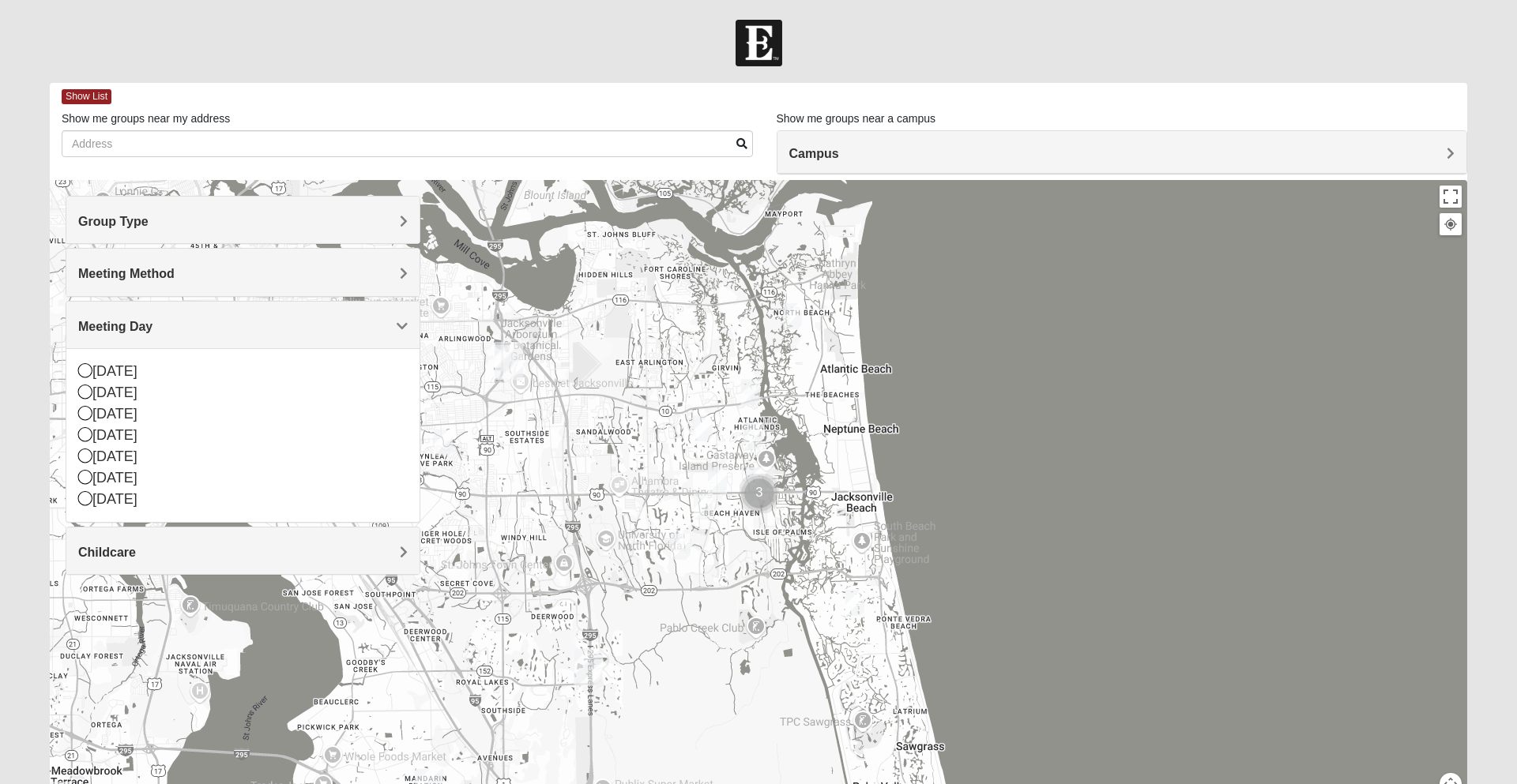
click at [79, 394] on icon at bounding box center [85, 392] width 15 height 15
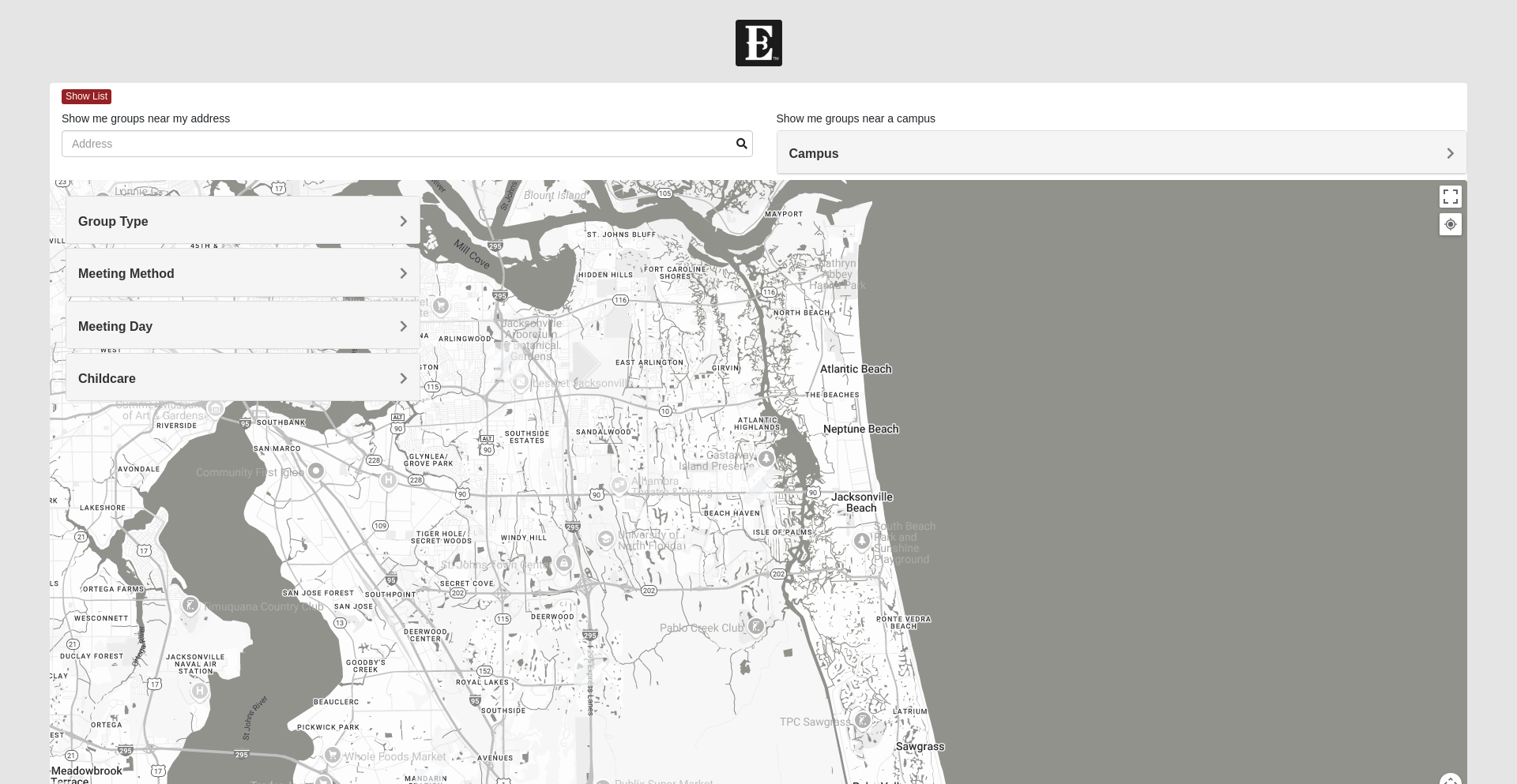
click at [394, 383] on h4 "Childcare" at bounding box center [243, 378] width 330 height 15
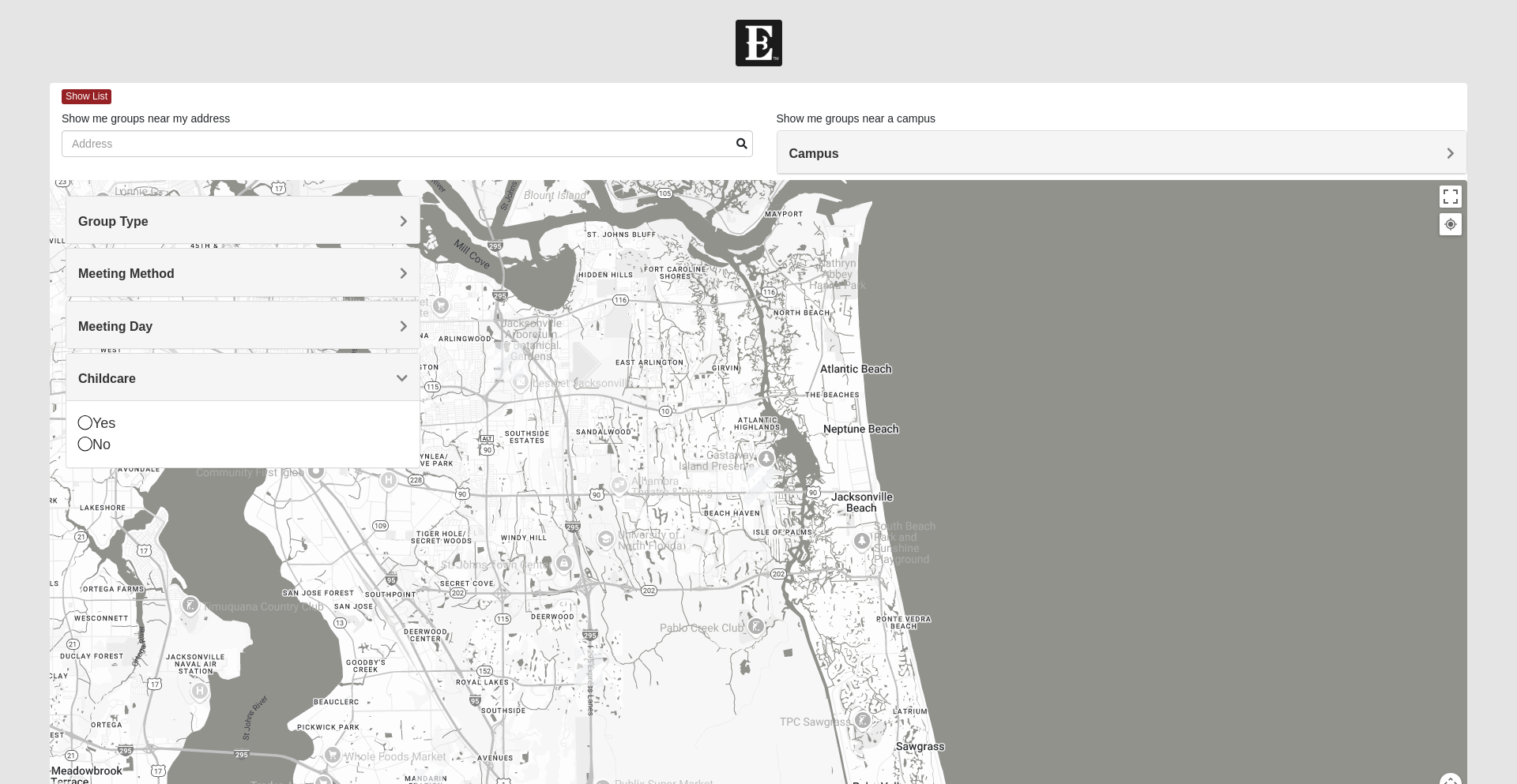
click at [85, 446] on icon at bounding box center [85, 444] width 15 height 15
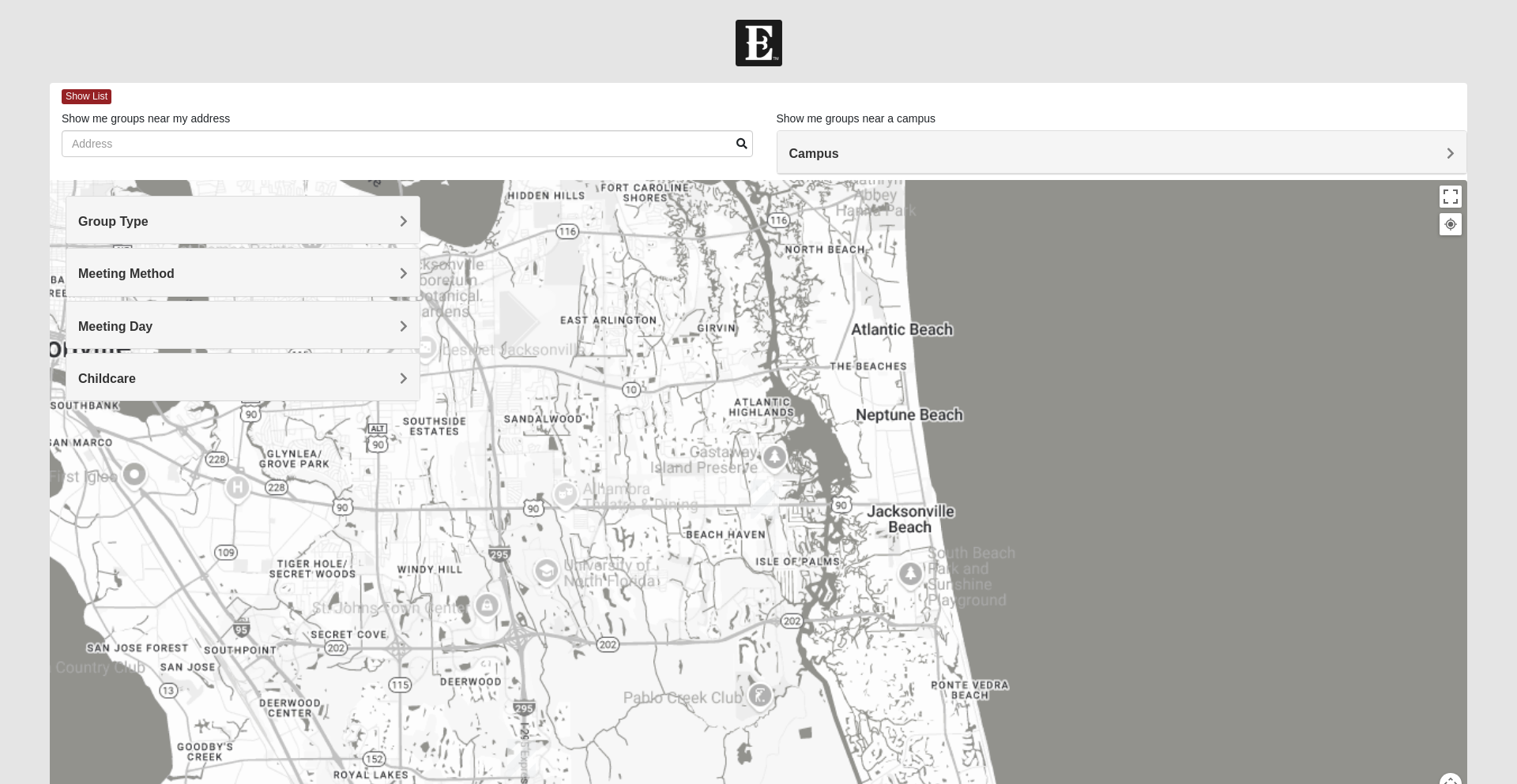
scroll to position [2, 0]
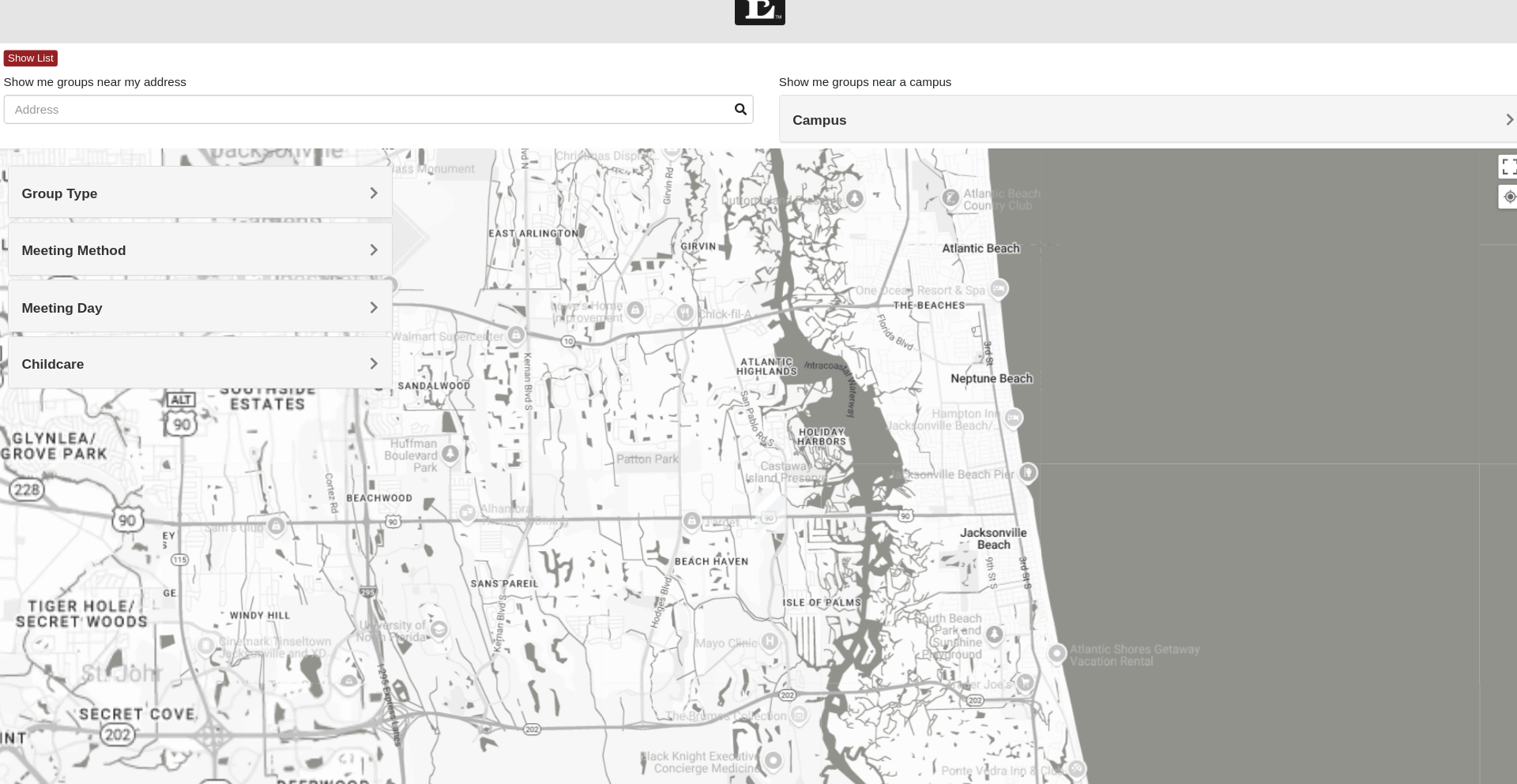
click at [772, 523] on img "San Pablo" at bounding box center [769, 513] width 41 height 50
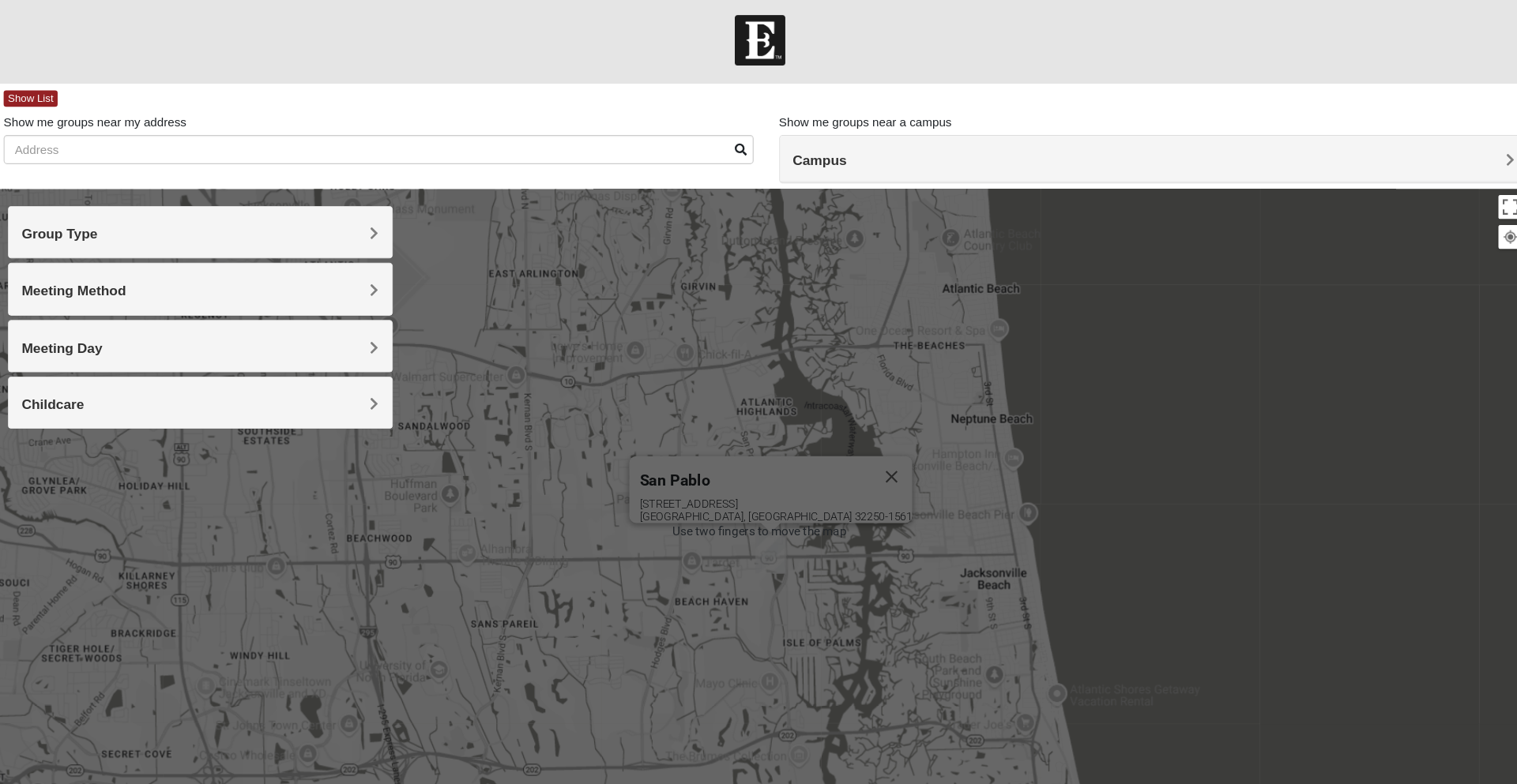
scroll to position [0, 0]
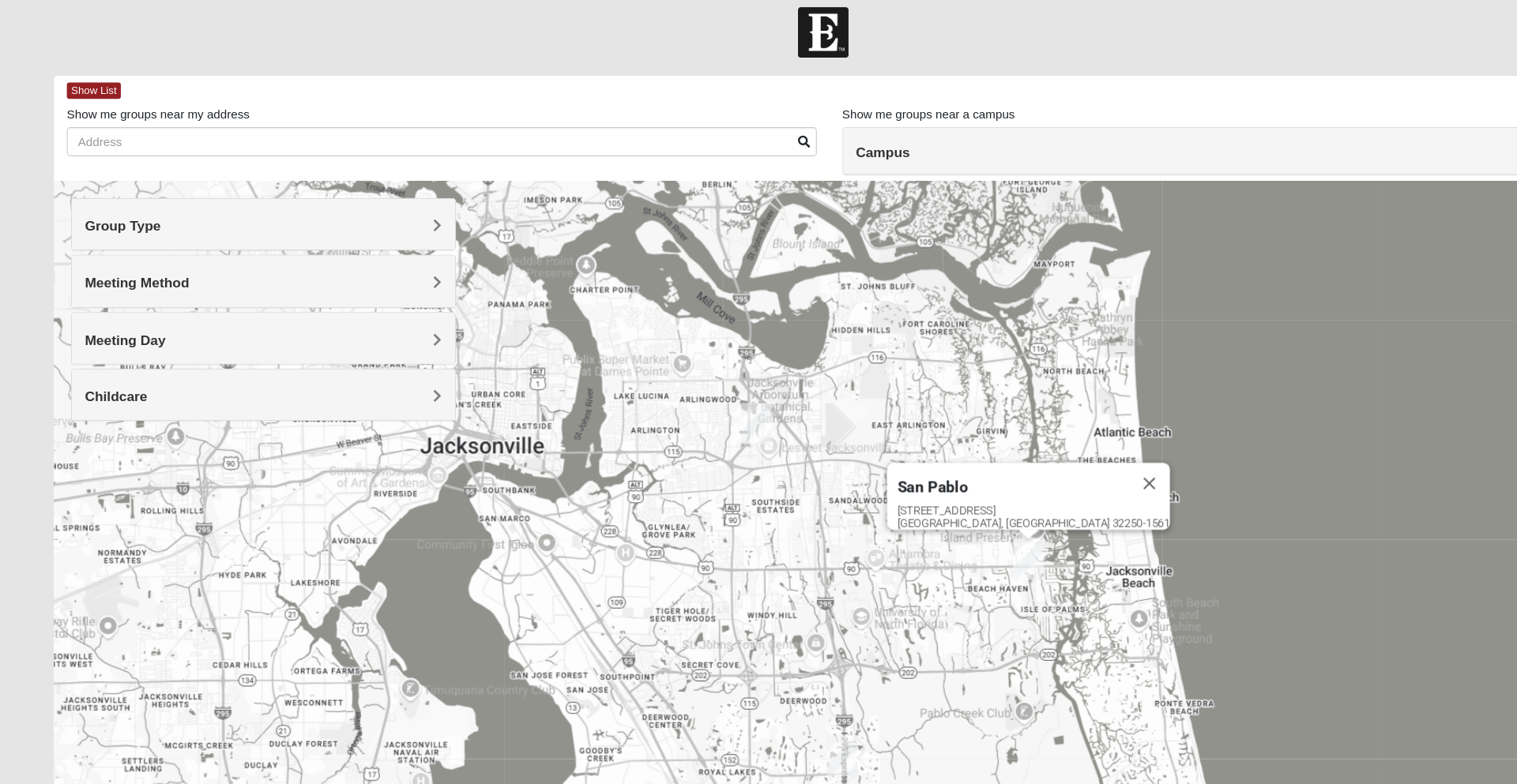
click at [697, 409] on img "Arlington" at bounding box center [696, 403] width 41 height 50
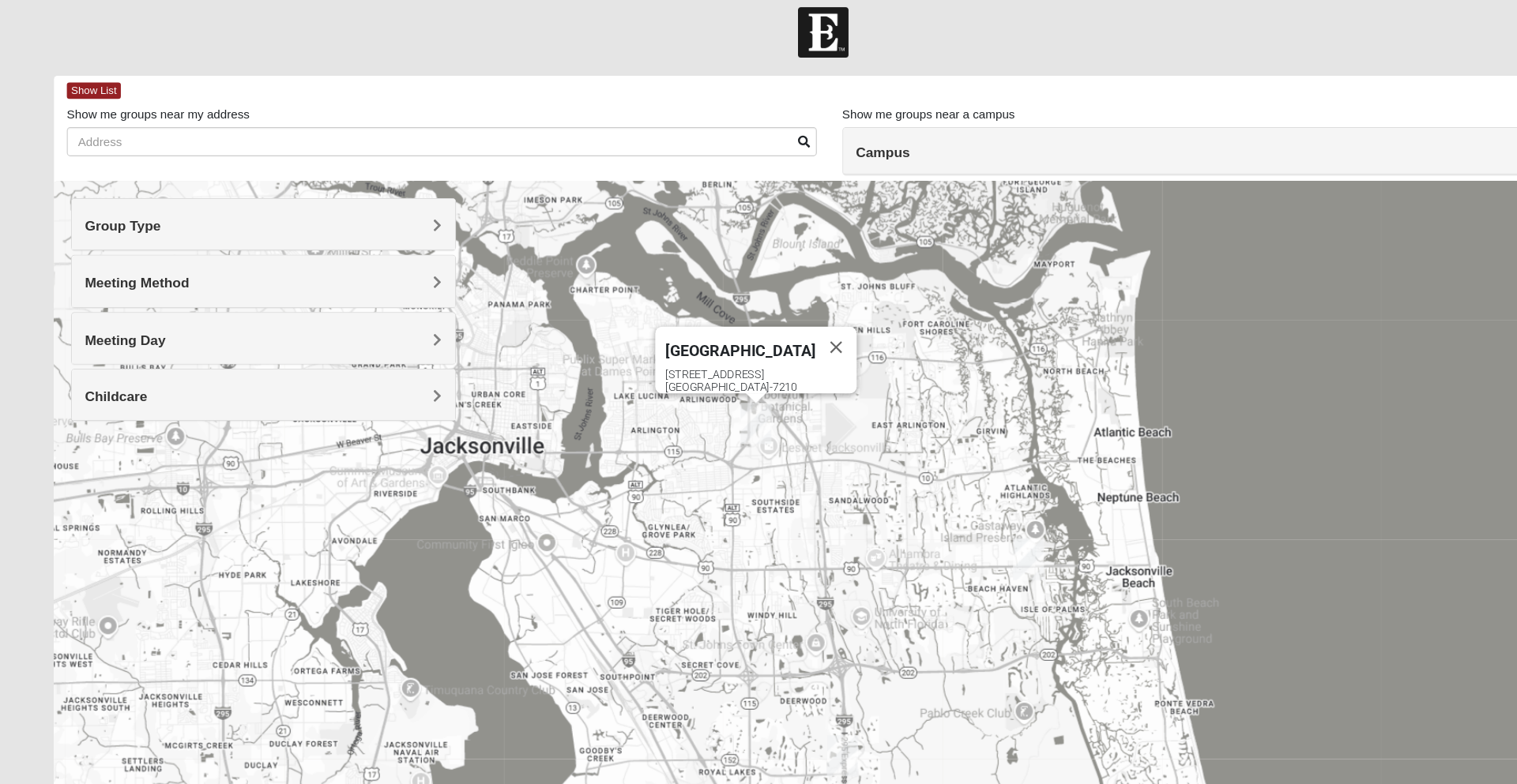
click at [650, 340] on div "[GEOGRAPHIC_DATA]" at bounding box center [683, 333] width 138 height 38
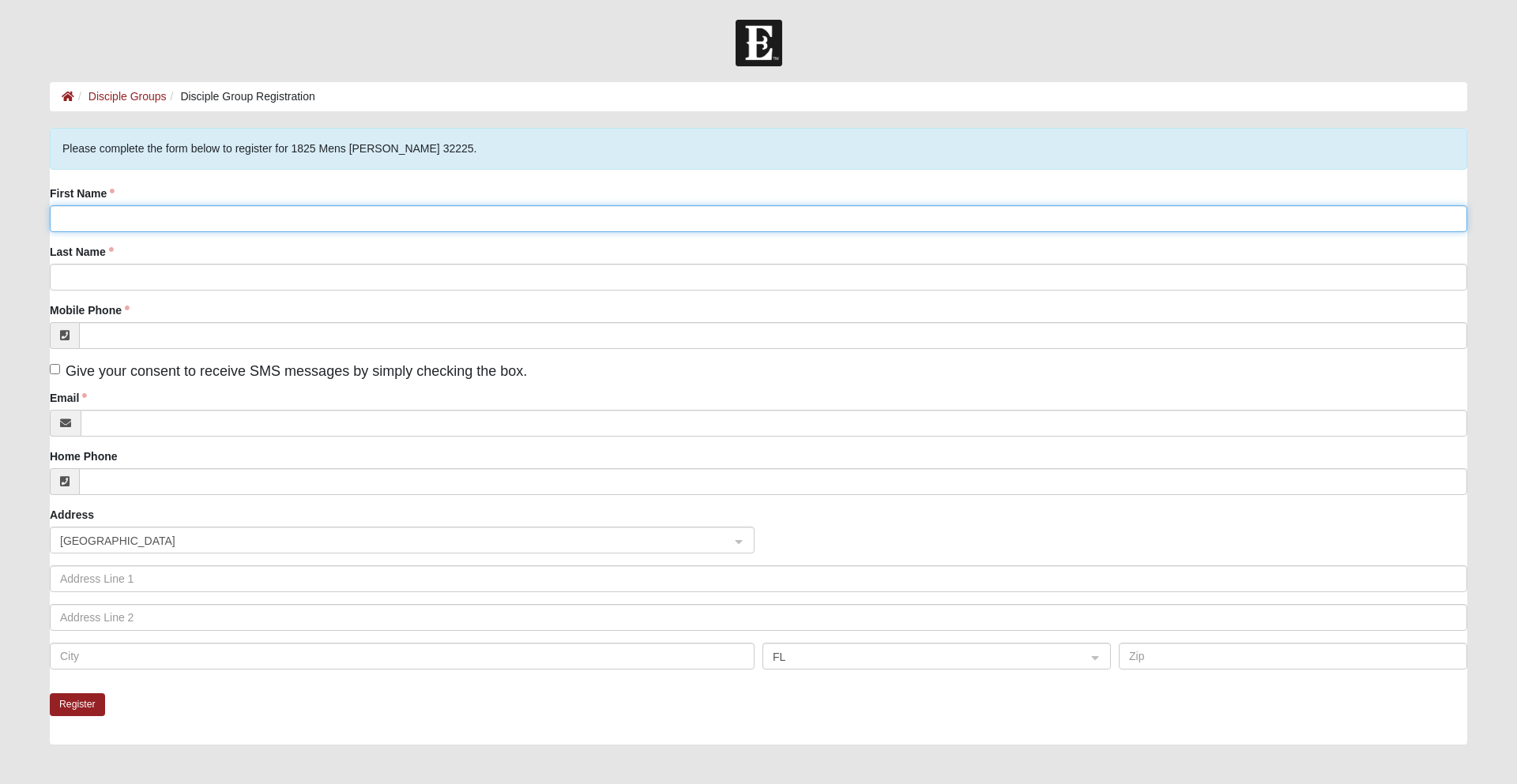
click at [136, 219] on input "First Name" at bounding box center [758, 218] width 1417 height 27
type input "Jayden"
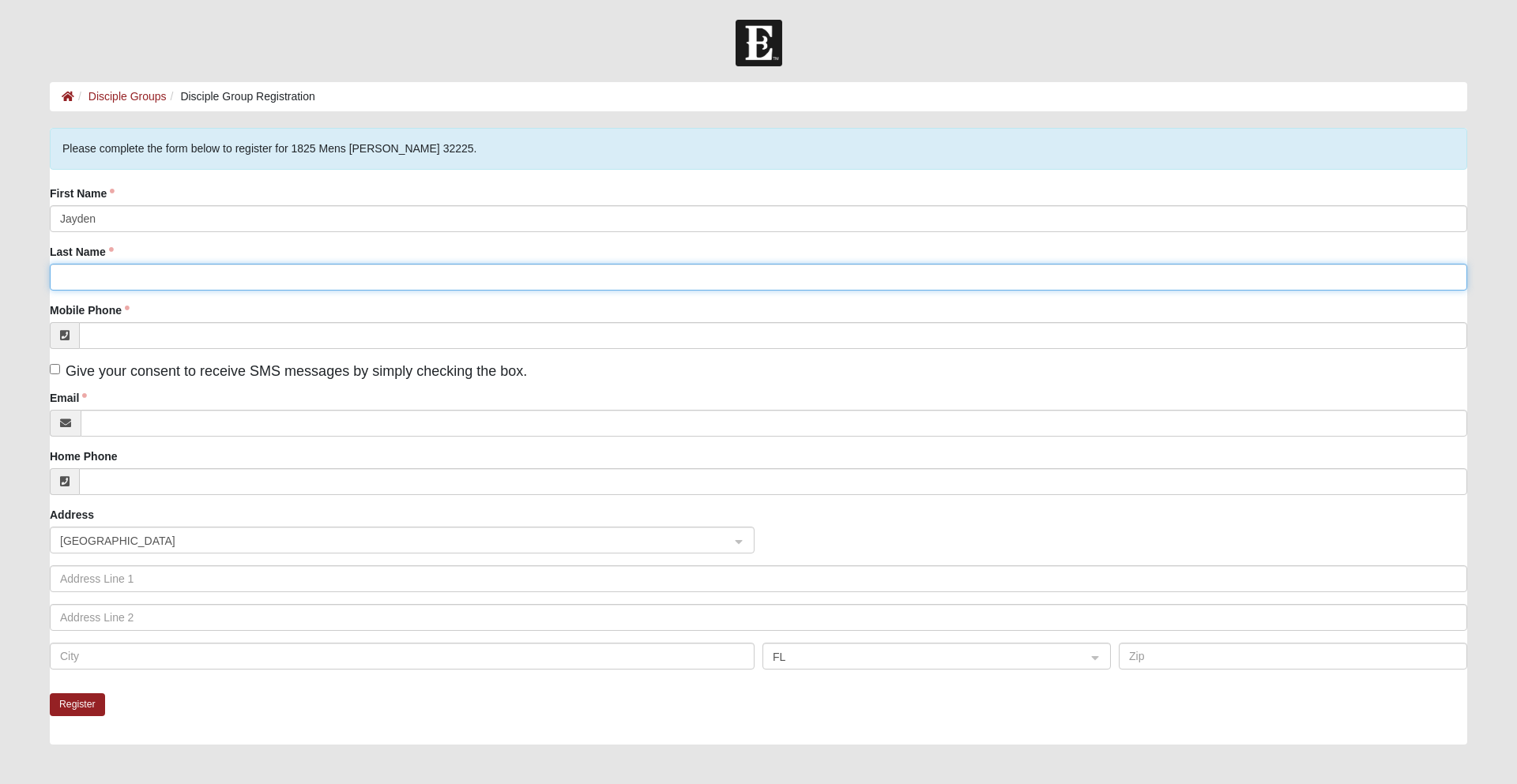
click at [98, 281] on input "Last Name" at bounding box center [758, 277] width 1417 height 27
type input "[PERSON_NAME]"
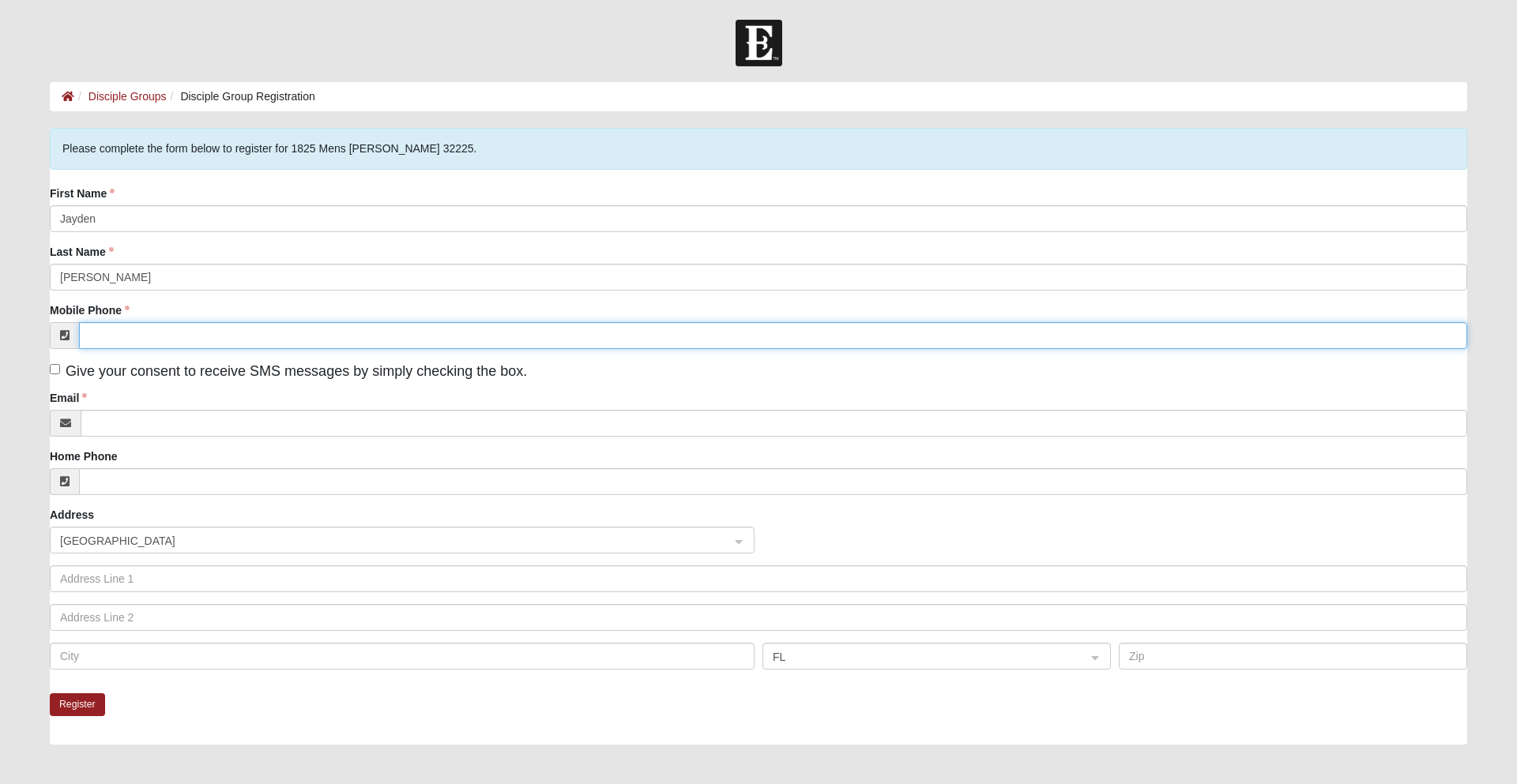
click at [132, 334] on input "Mobile Phone" at bounding box center [773, 335] width 1388 height 27
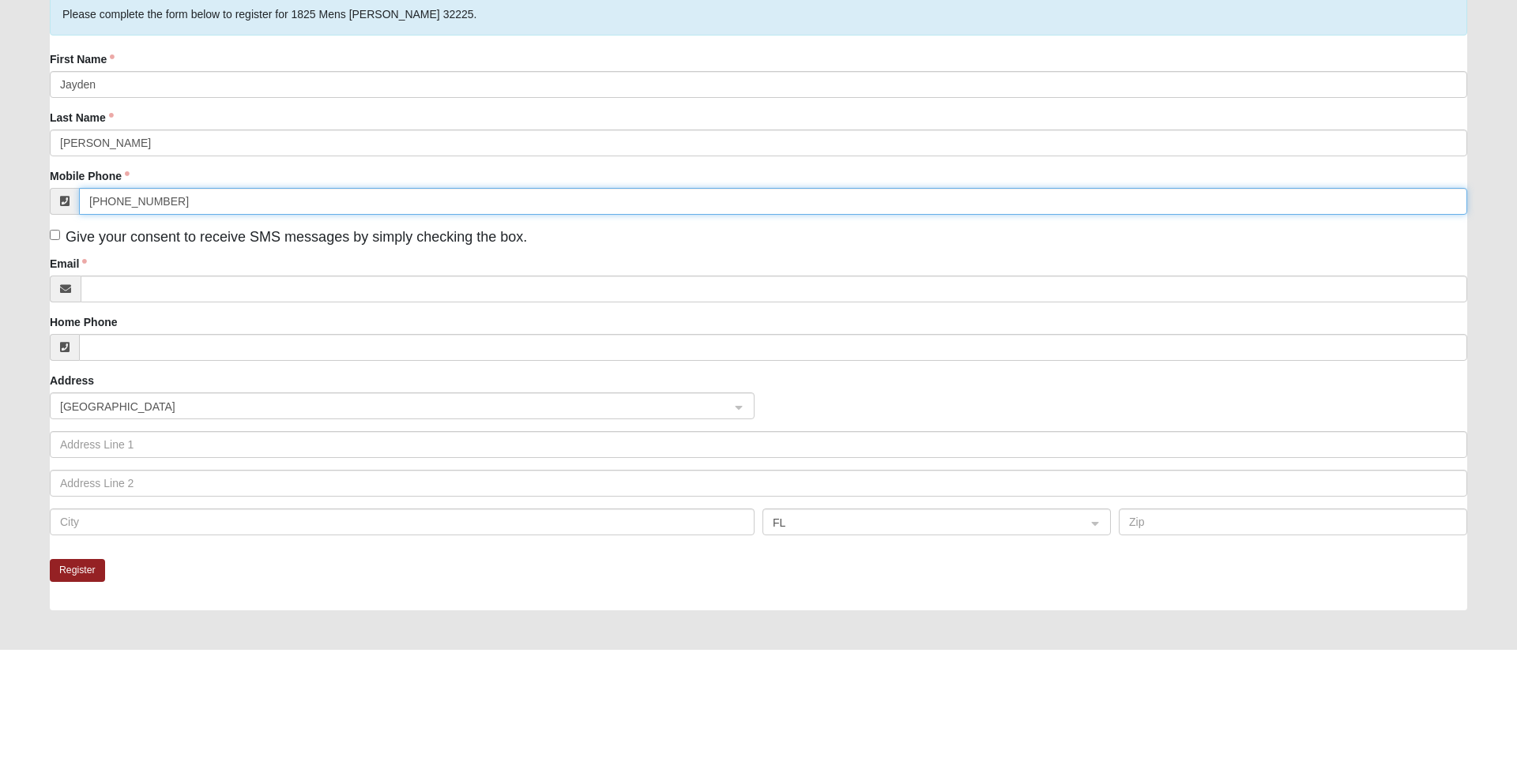
type input "[PHONE_NUMBER]"
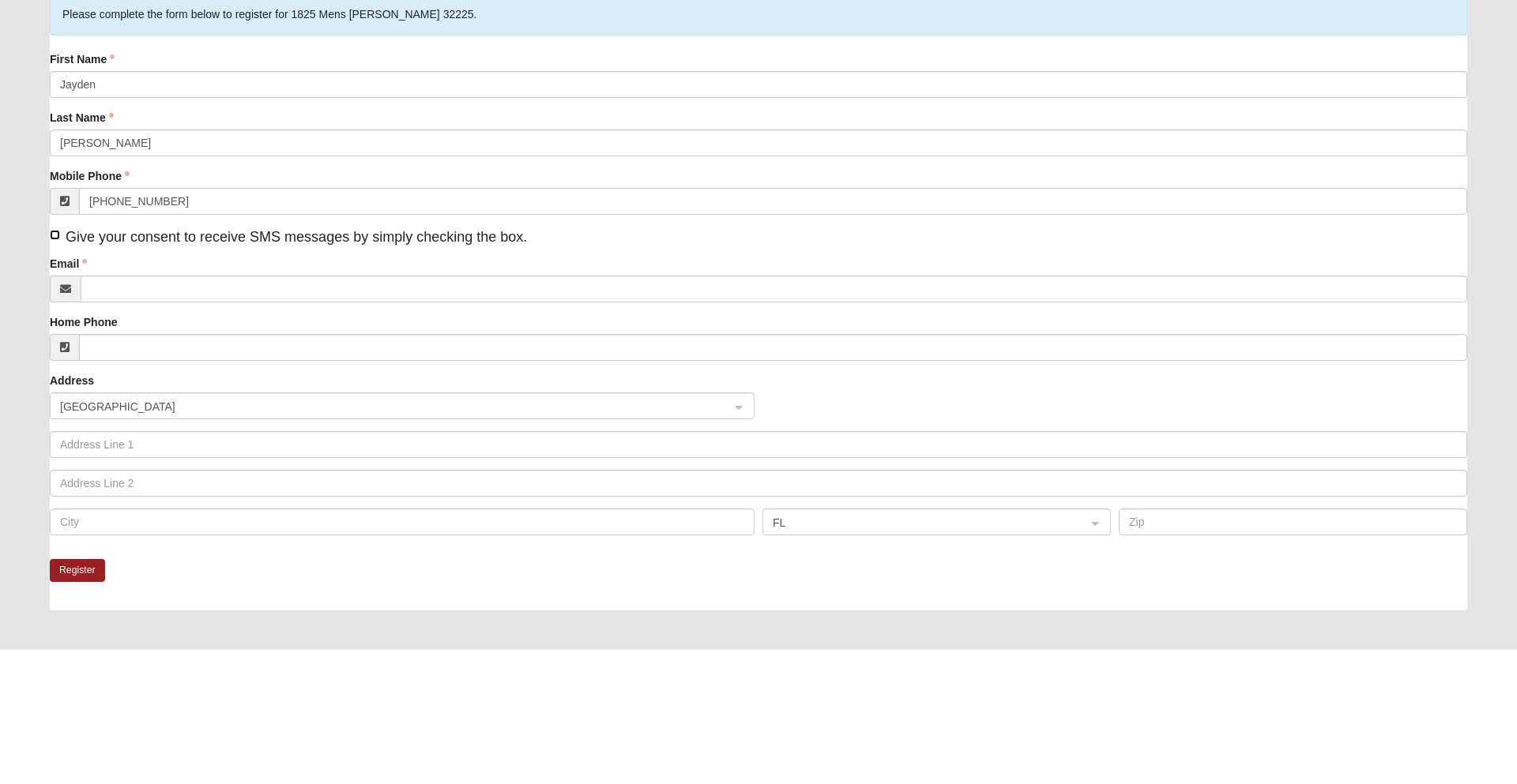
click at [54, 370] on input "Give your consent to receive SMS messages by simply checking the box." at bounding box center [54, 369] width 11 height 11
checkbox input "true"
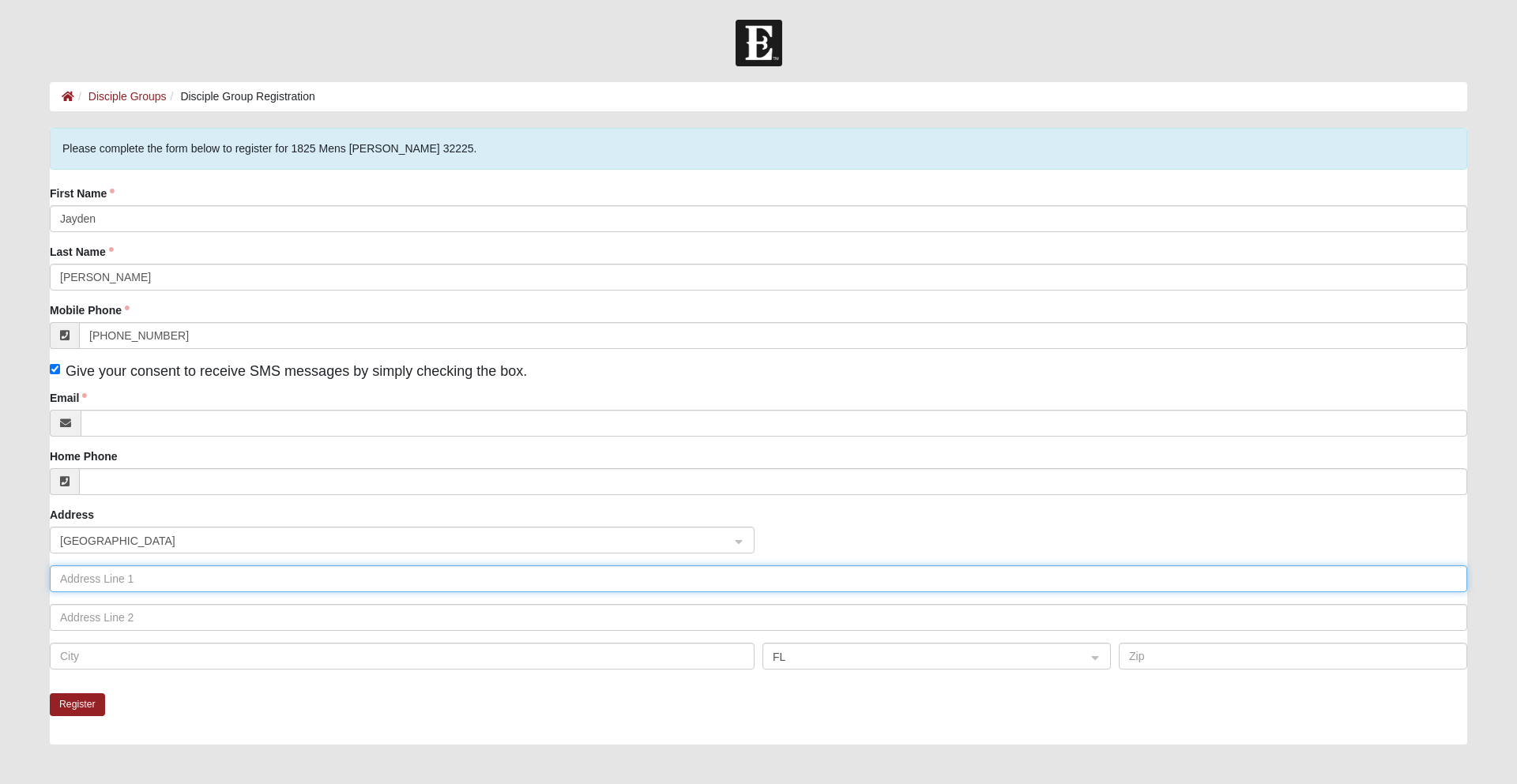
click at [120, 578] on input "text" at bounding box center [758, 579] width 1417 height 27
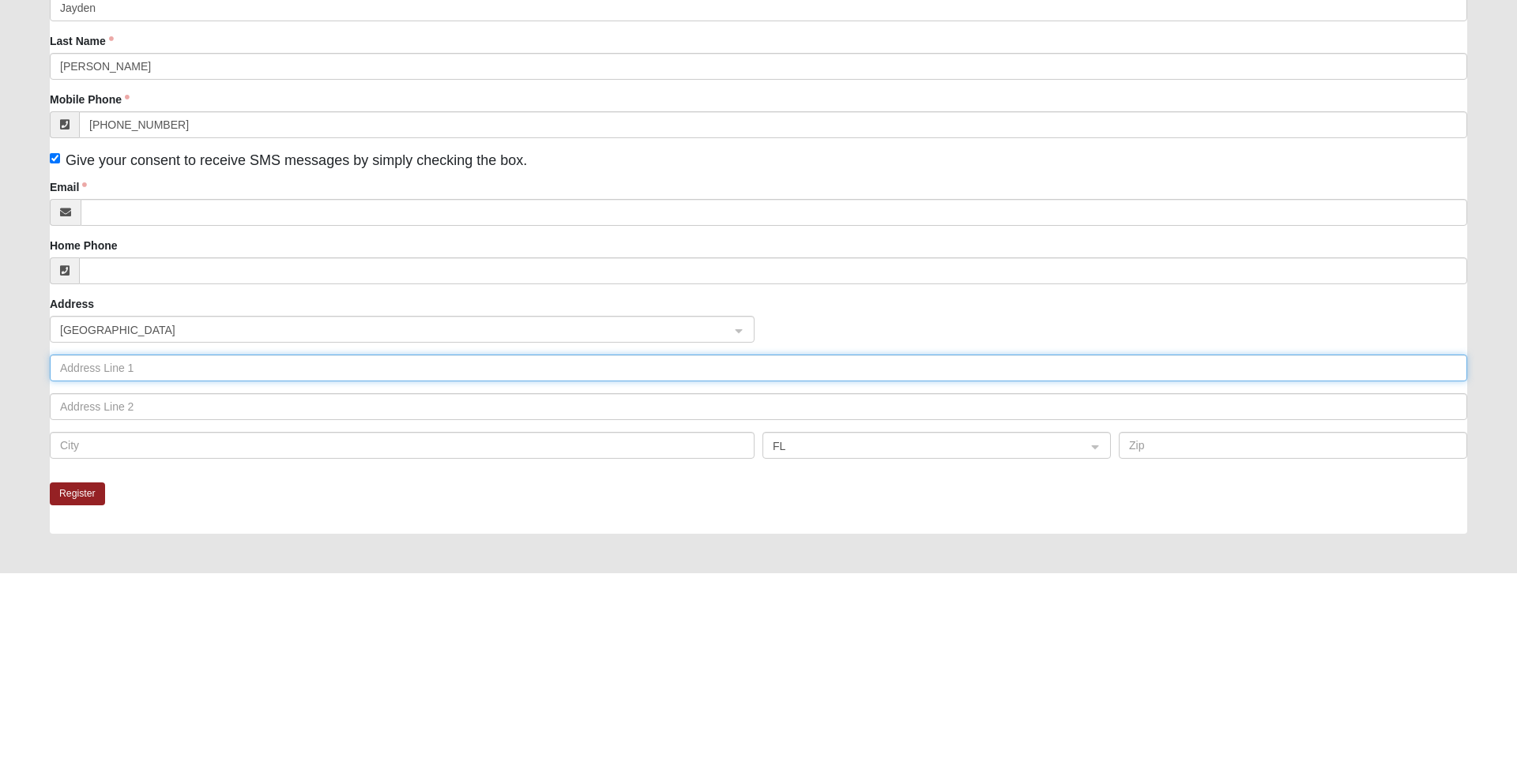
scroll to position [38, 0]
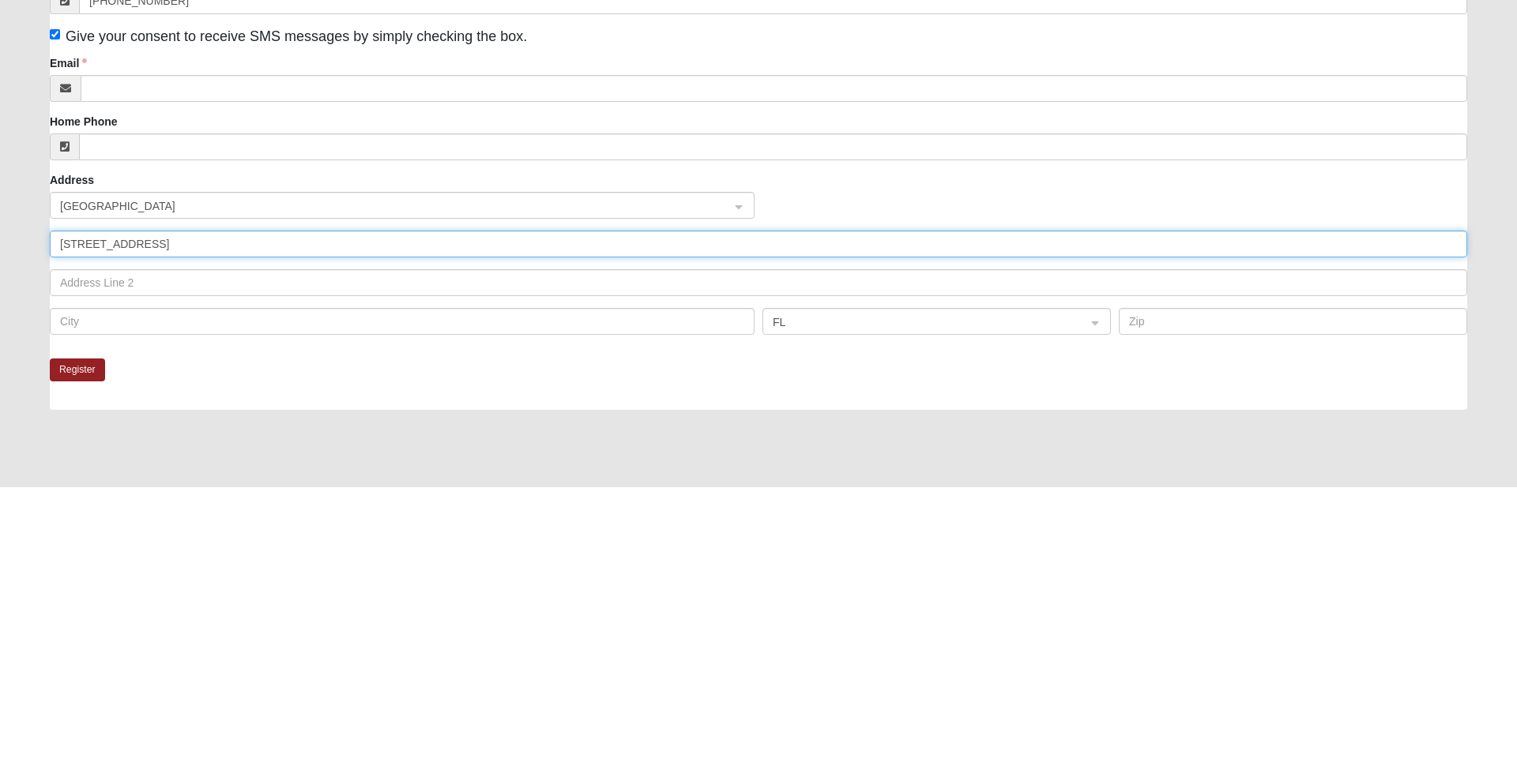
type input "[STREET_ADDRESS]"
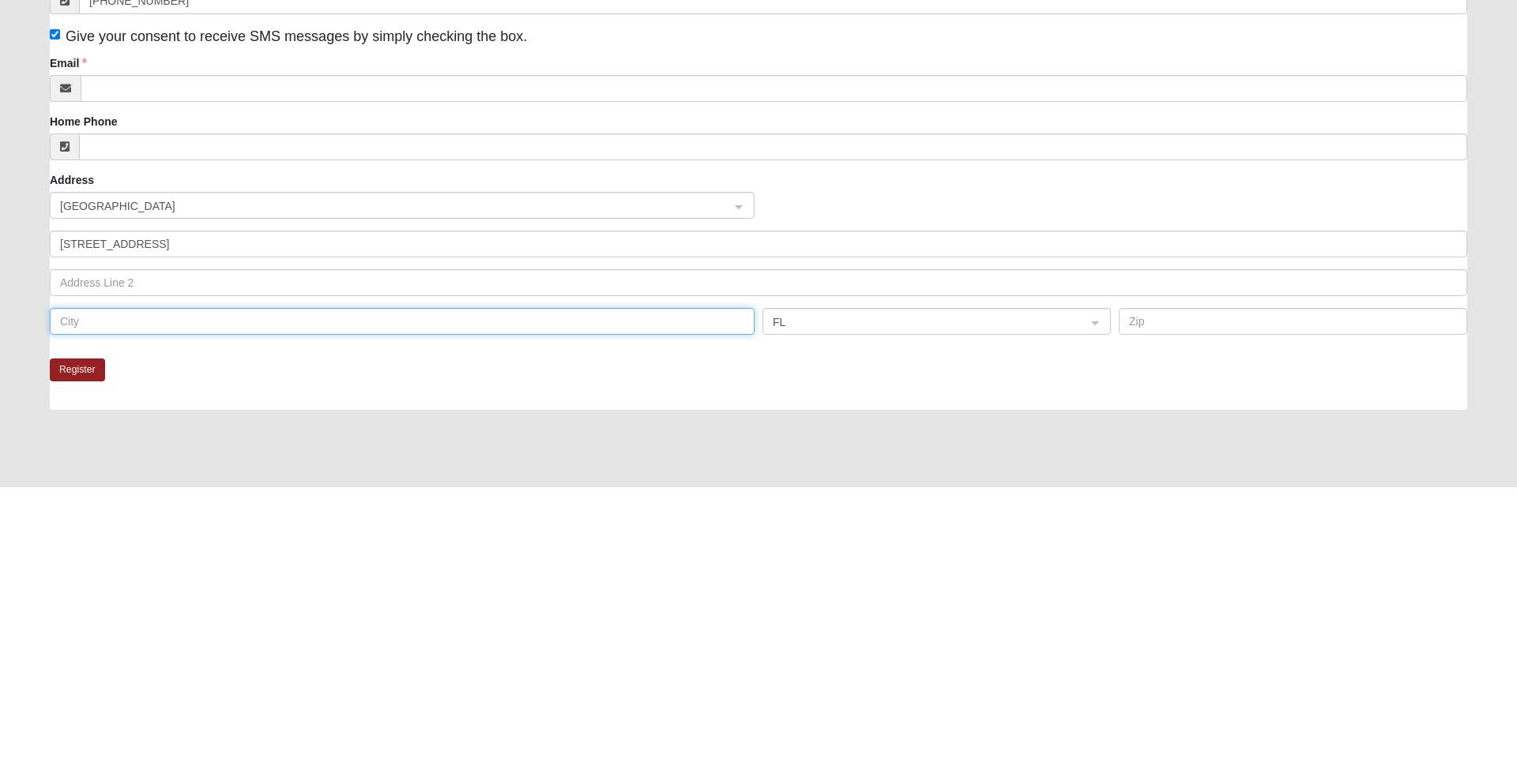
click at [122, 620] on input "text" at bounding box center [402, 618] width 705 height 27
type input "[GEOGRAPHIC_DATA]"
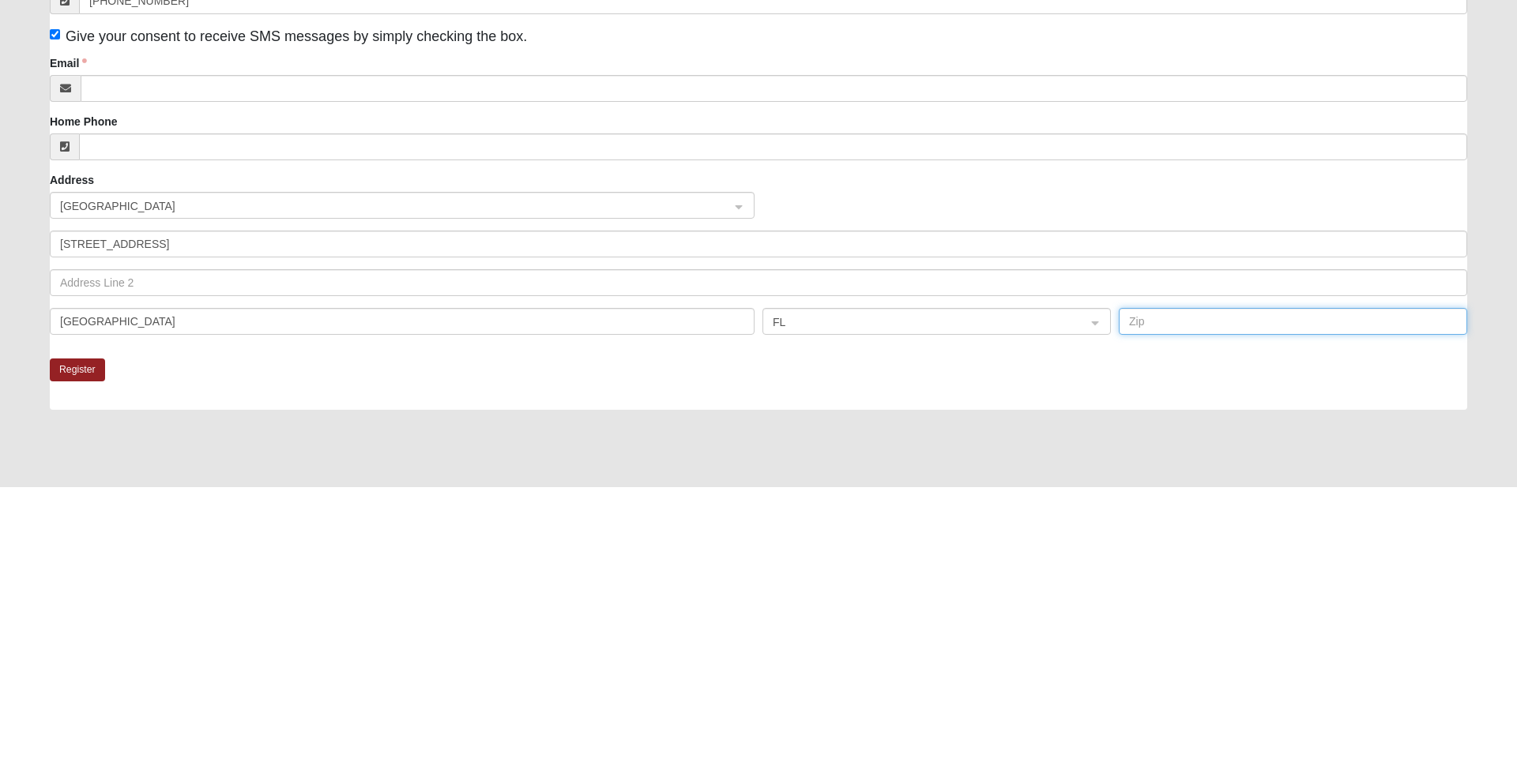
click at [1148, 619] on input "text" at bounding box center [1292, 618] width 348 height 27
type input "32246"
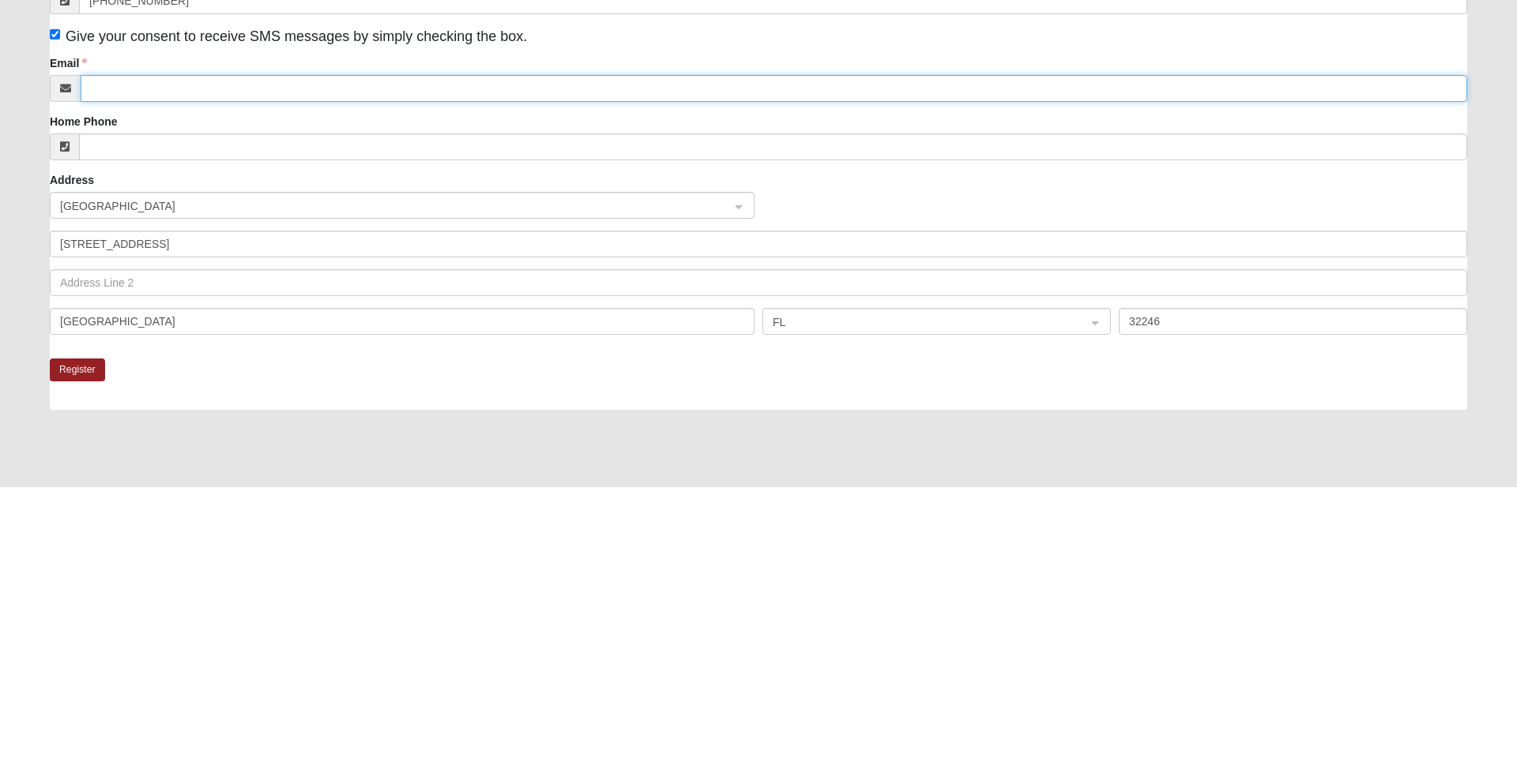
click at [123, 390] on input "Email" at bounding box center [774, 385] width 1386 height 27
type input "[EMAIL_ADDRESS][DOMAIN_NAME]"
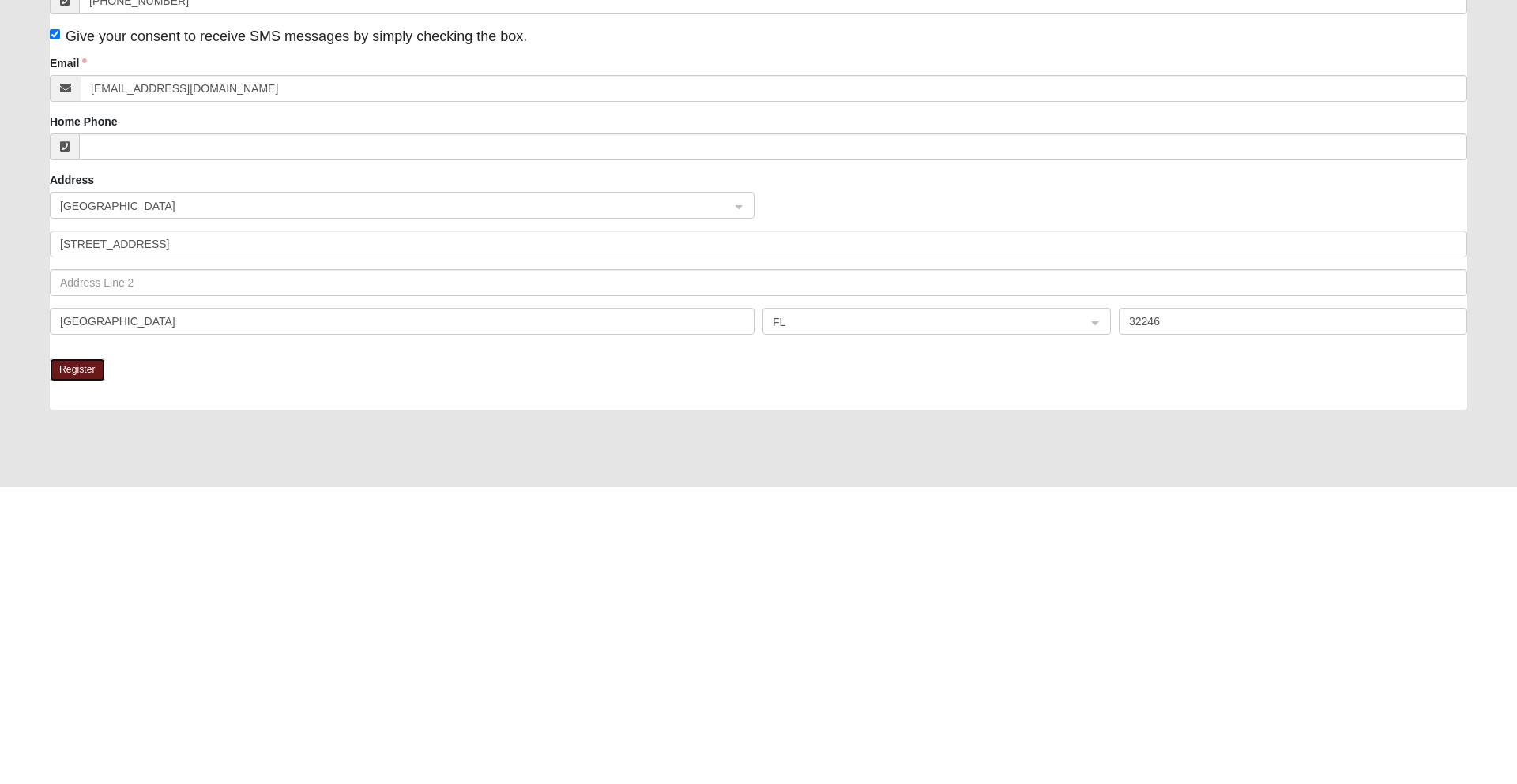
click at [74, 672] on button "Register" at bounding box center [77, 667] width 55 height 23
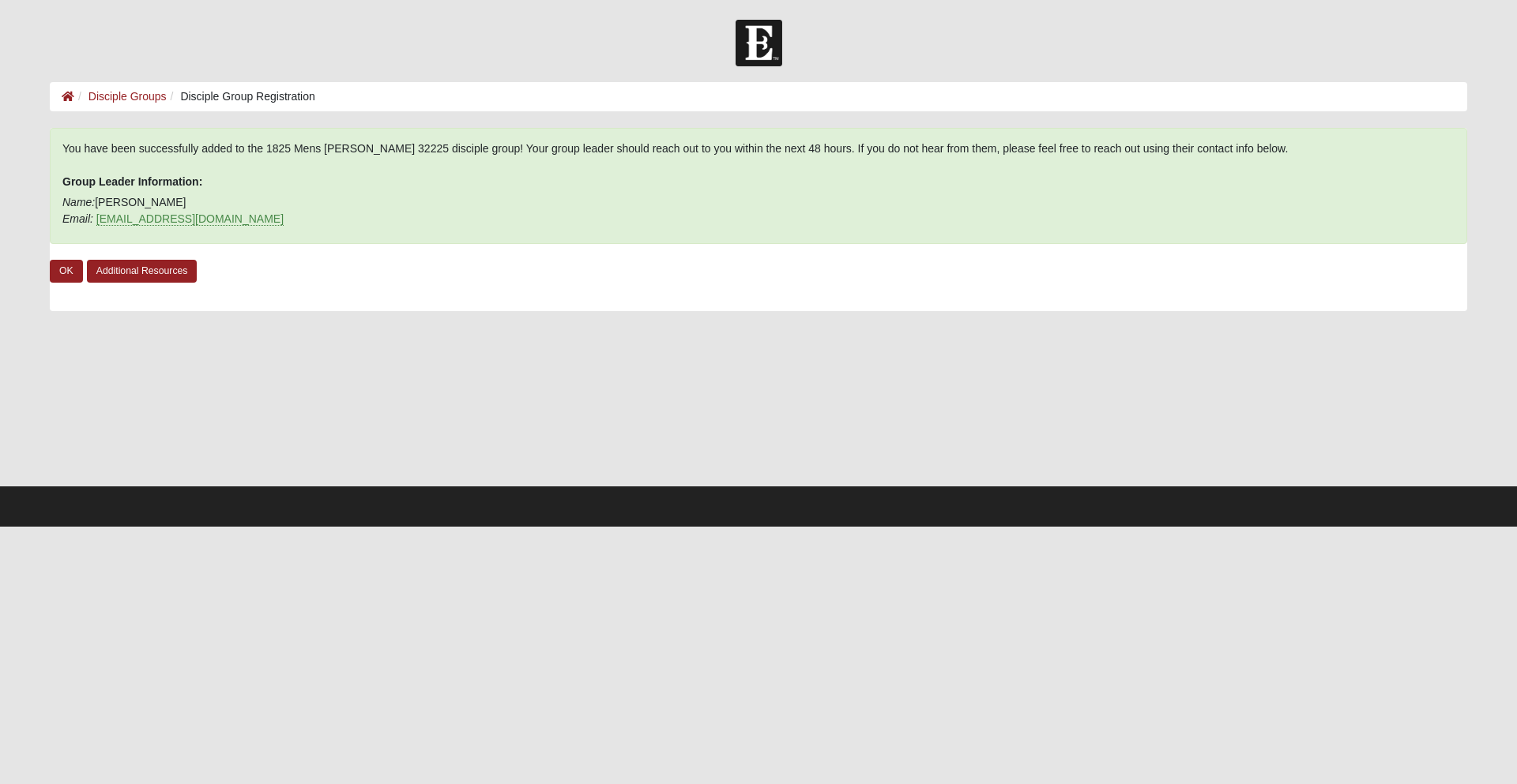
scroll to position [0, 0]
click at [67, 271] on link "OK" at bounding box center [66, 271] width 33 height 23
